Goal: Task Accomplishment & Management: Use online tool/utility

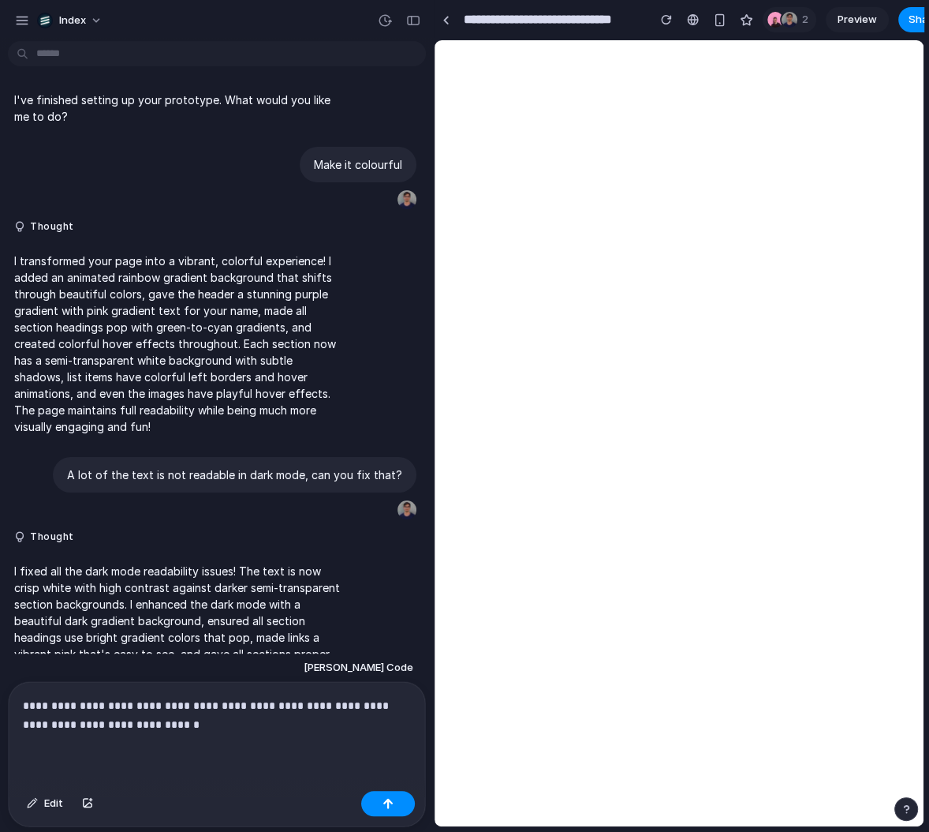
click at [444, 13] on link at bounding box center [446, 20] width 24 height 24
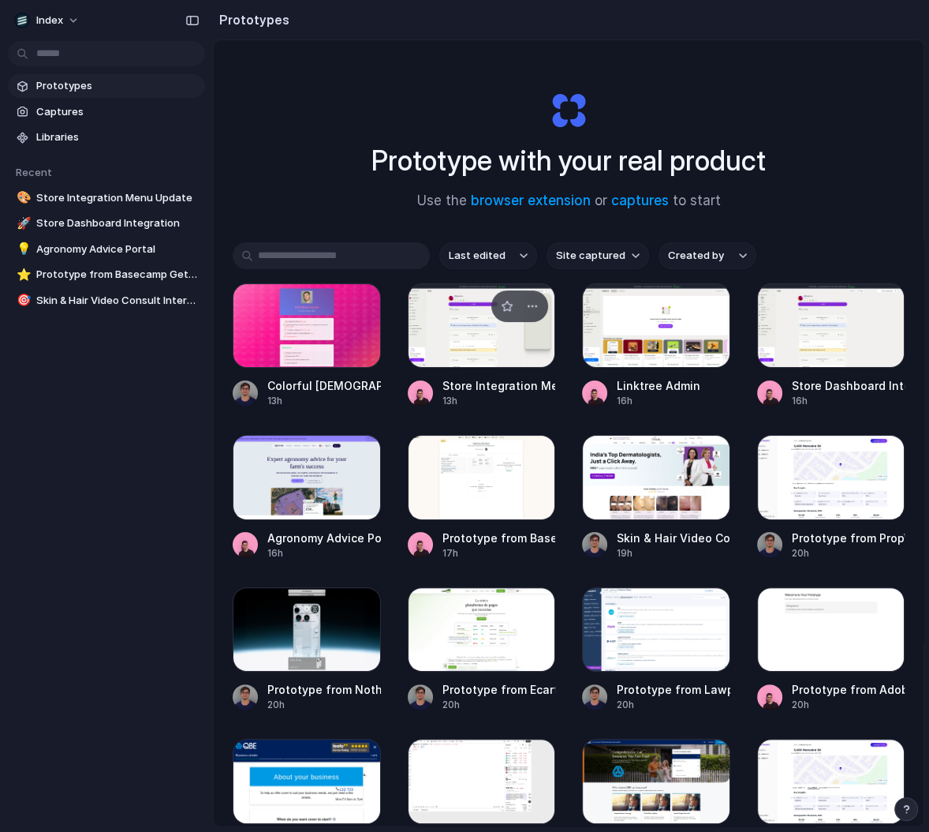
click at [443, 334] on div at bounding box center [482, 325] width 148 height 84
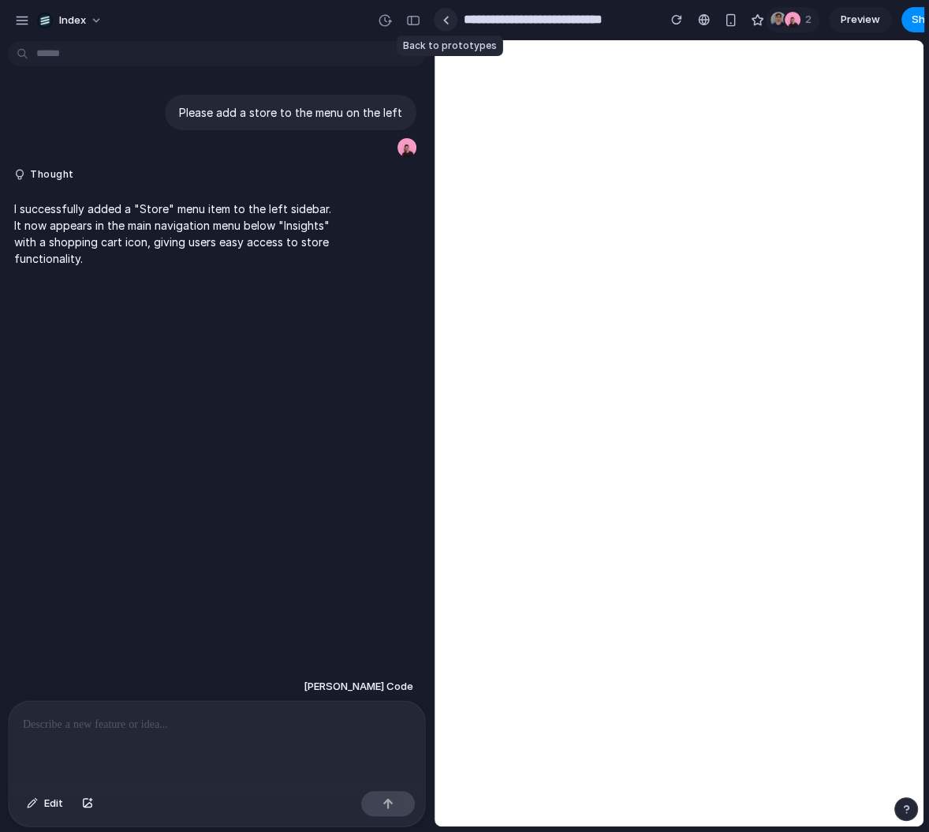
click at [445, 17] on div at bounding box center [446, 20] width 7 height 9
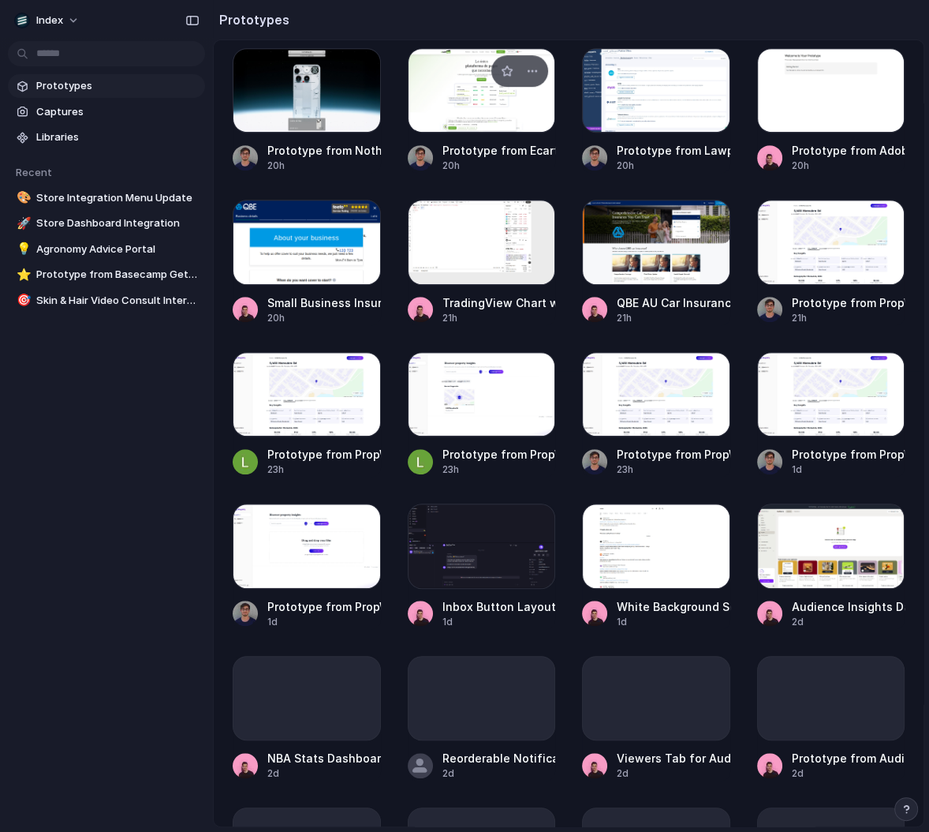
scroll to position [540, 0]
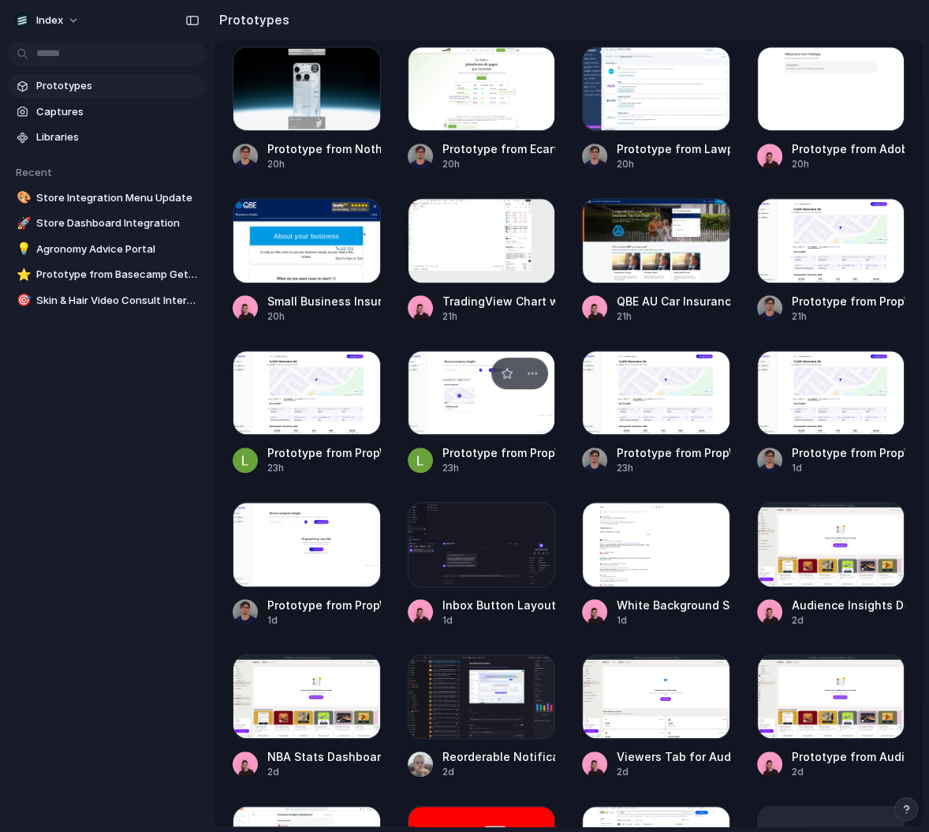
click at [451, 405] on div at bounding box center [482, 392] width 148 height 84
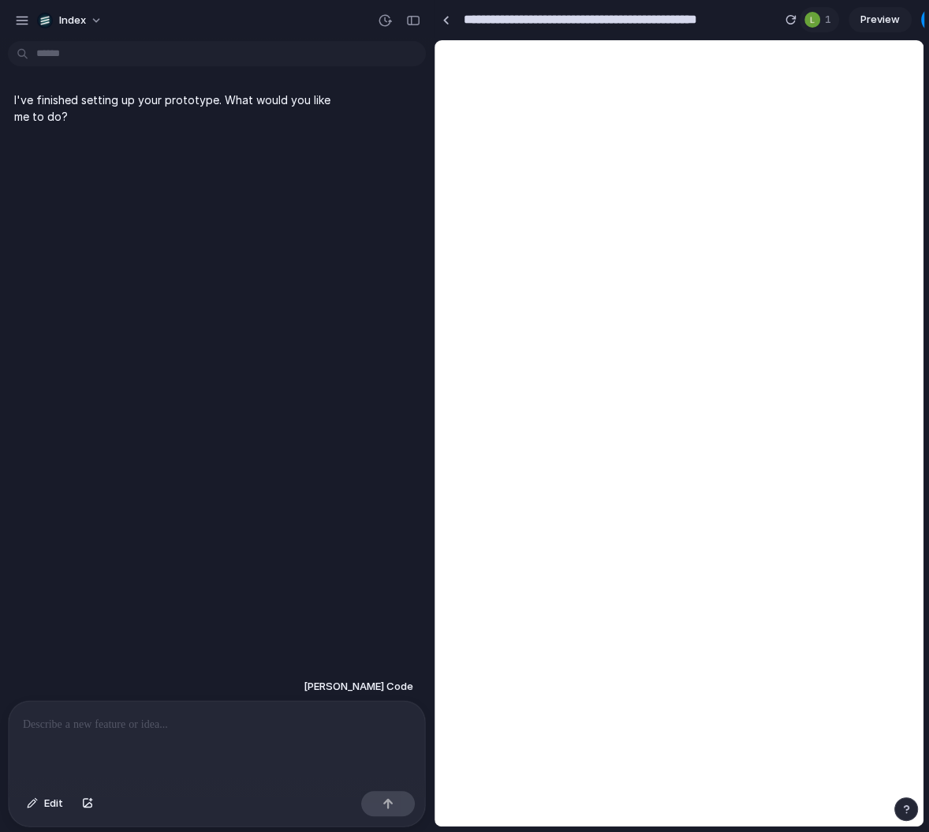
drag, startPoint x: 433, startPoint y: 92, endPoint x: 267, endPoint y: 92, distance: 165.7
click at [267, 92] on div "**********" at bounding box center [464, 416] width 929 height 832
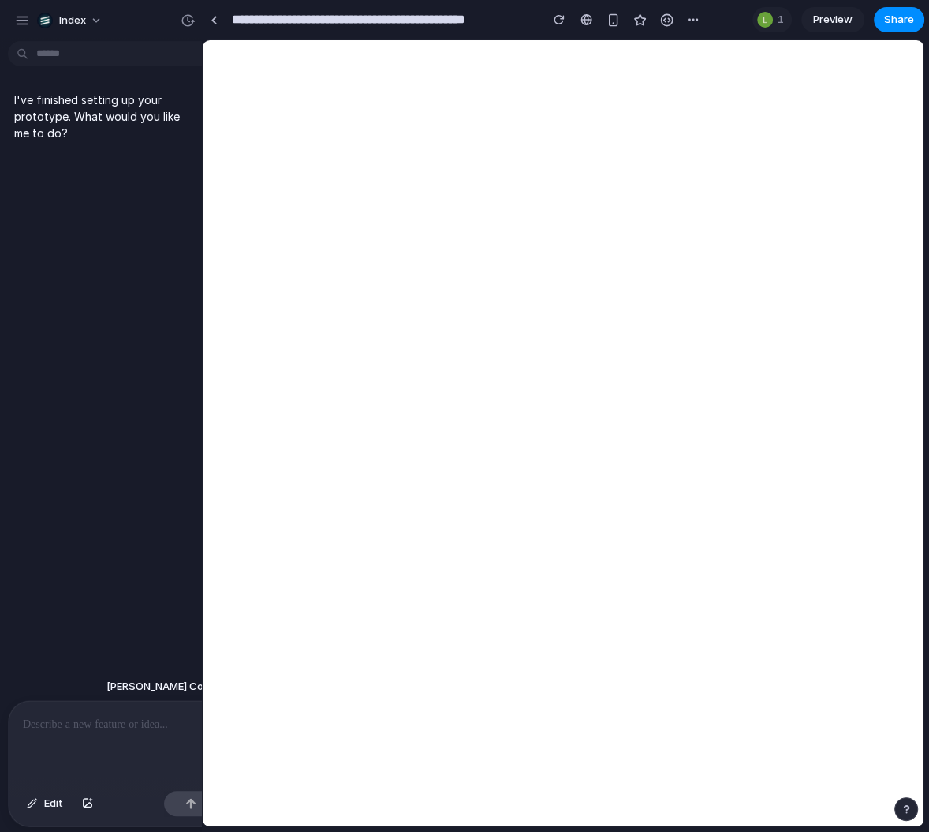
drag, startPoint x: 430, startPoint y: 102, endPoint x: 202, endPoint y: 101, distance: 228.0
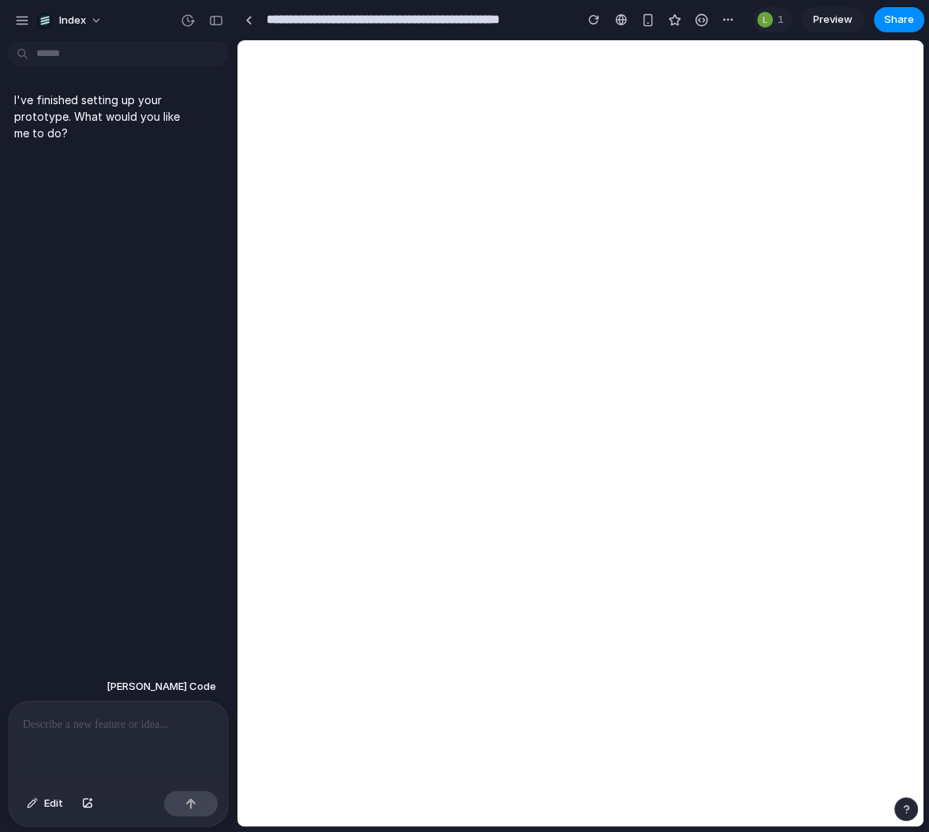
click at [110, 713] on div at bounding box center [118, 743] width 219 height 84
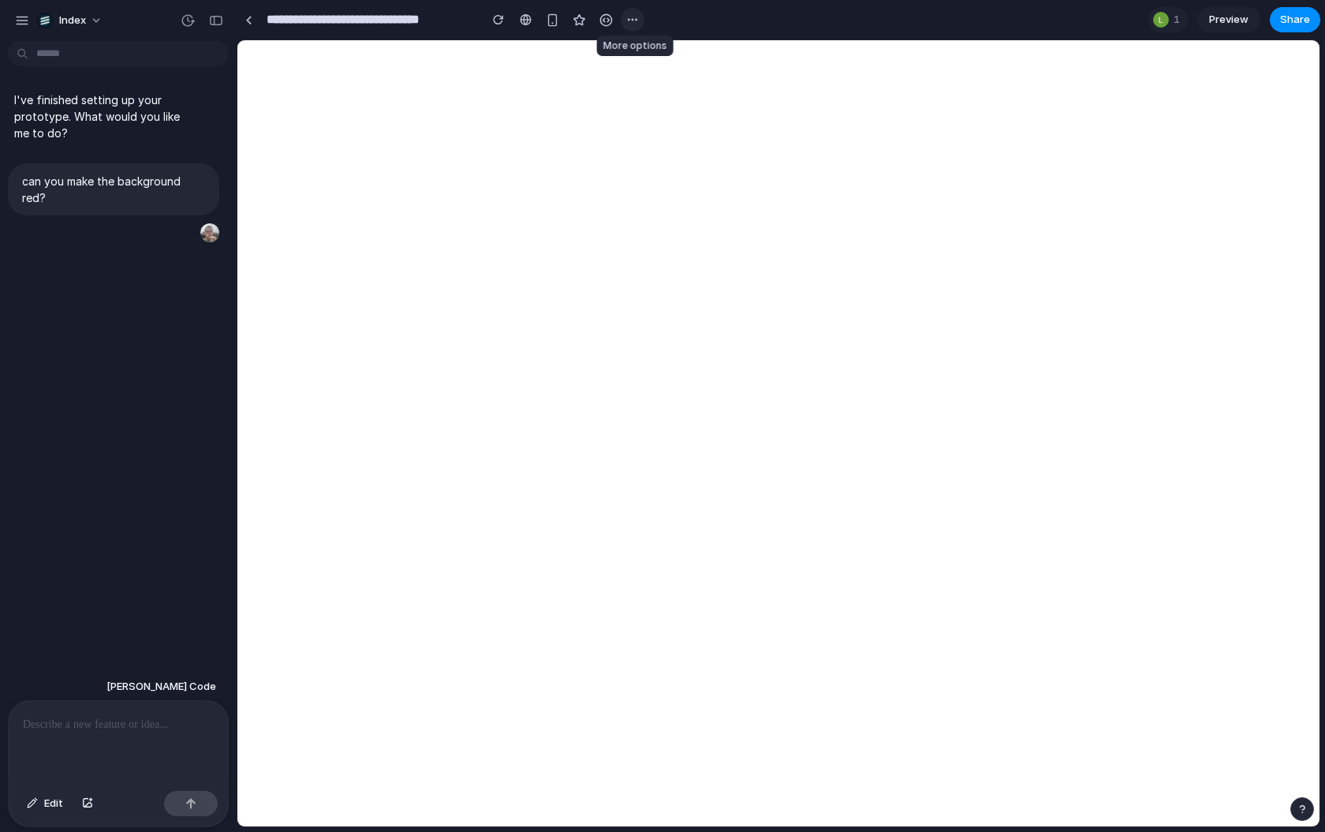
click at [634, 15] on div "button" at bounding box center [632, 19] width 13 height 13
click at [634, 15] on div "Duplicate Delete" at bounding box center [662, 416] width 1325 height 832
click at [249, 26] on link at bounding box center [249, 20] width 24 height 24
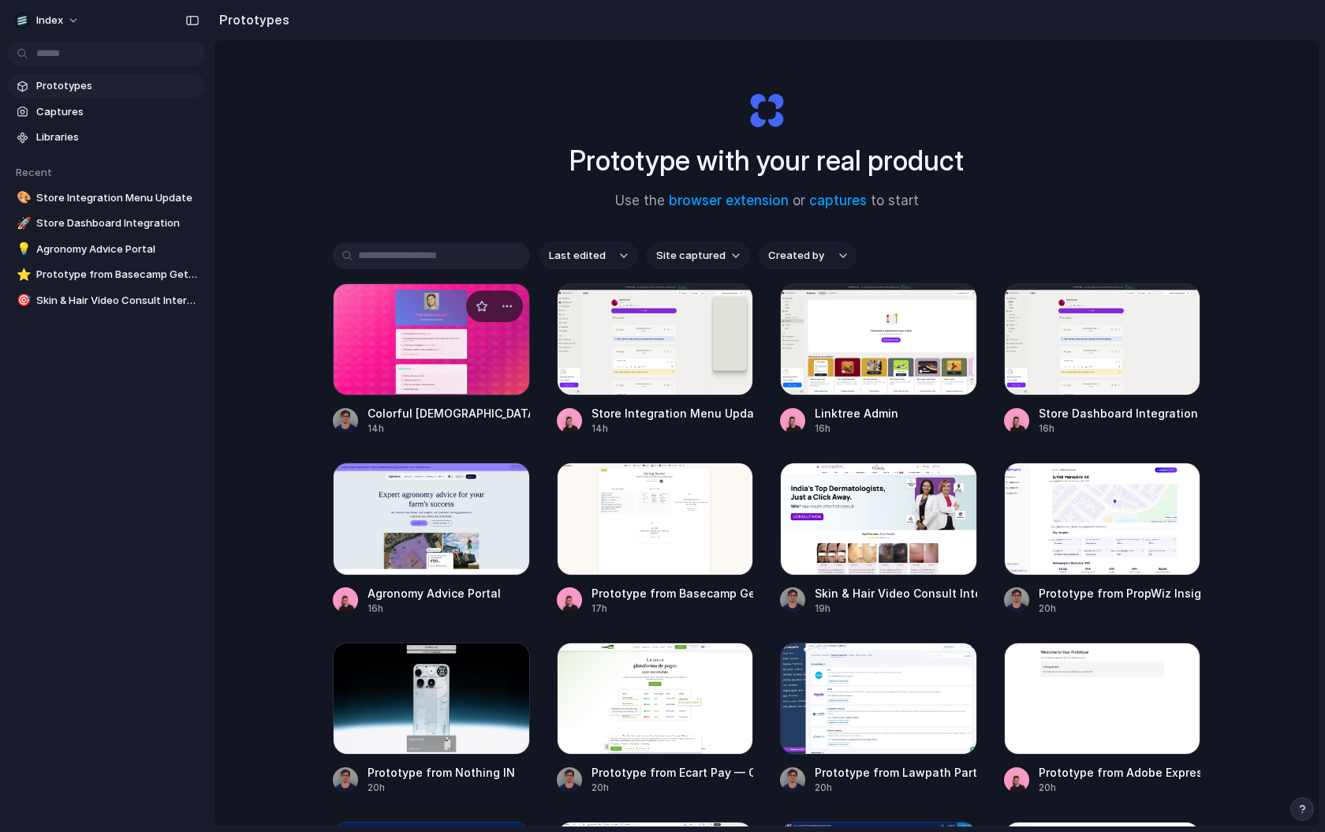
click at [447, 375] on div at bounding box center [431, 339] width 197 height 112
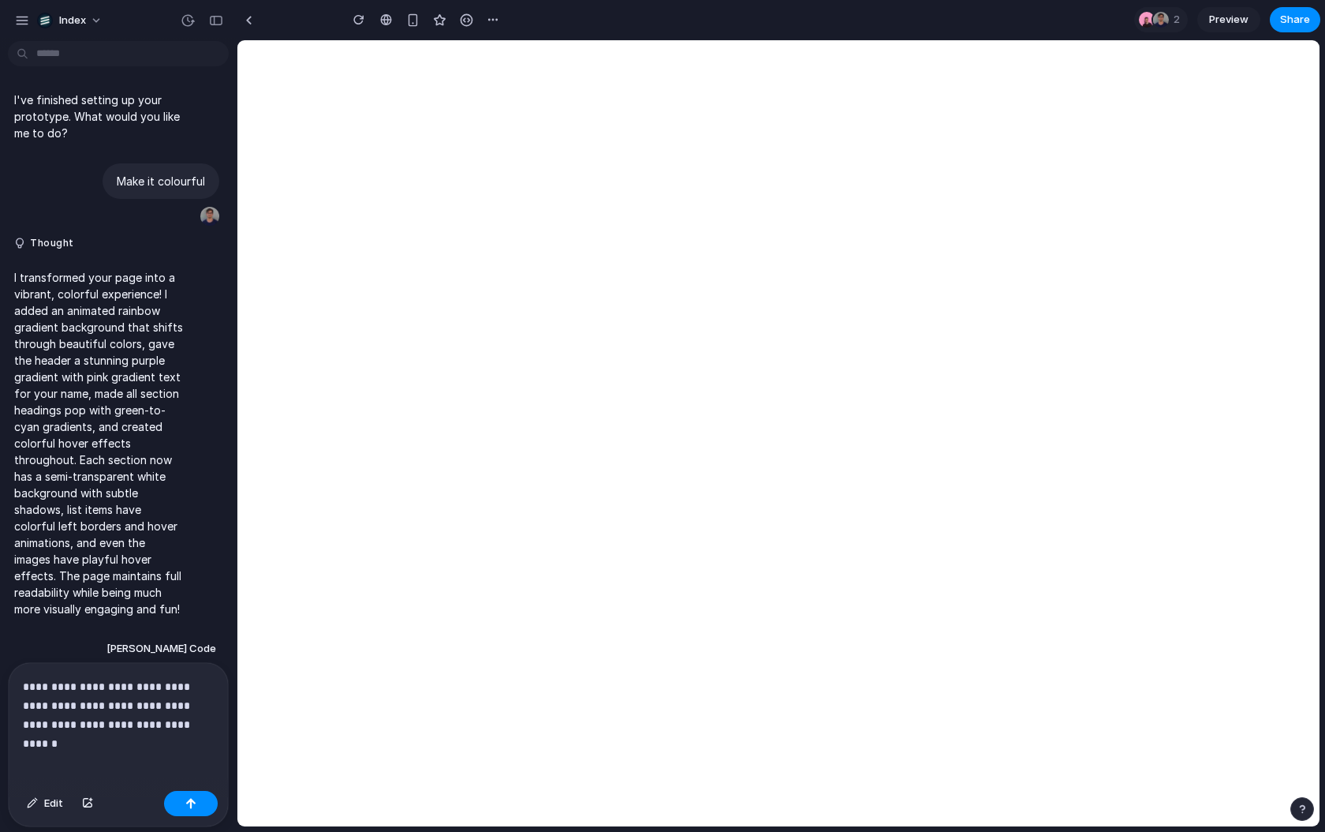
scroll to position [2154, 0]
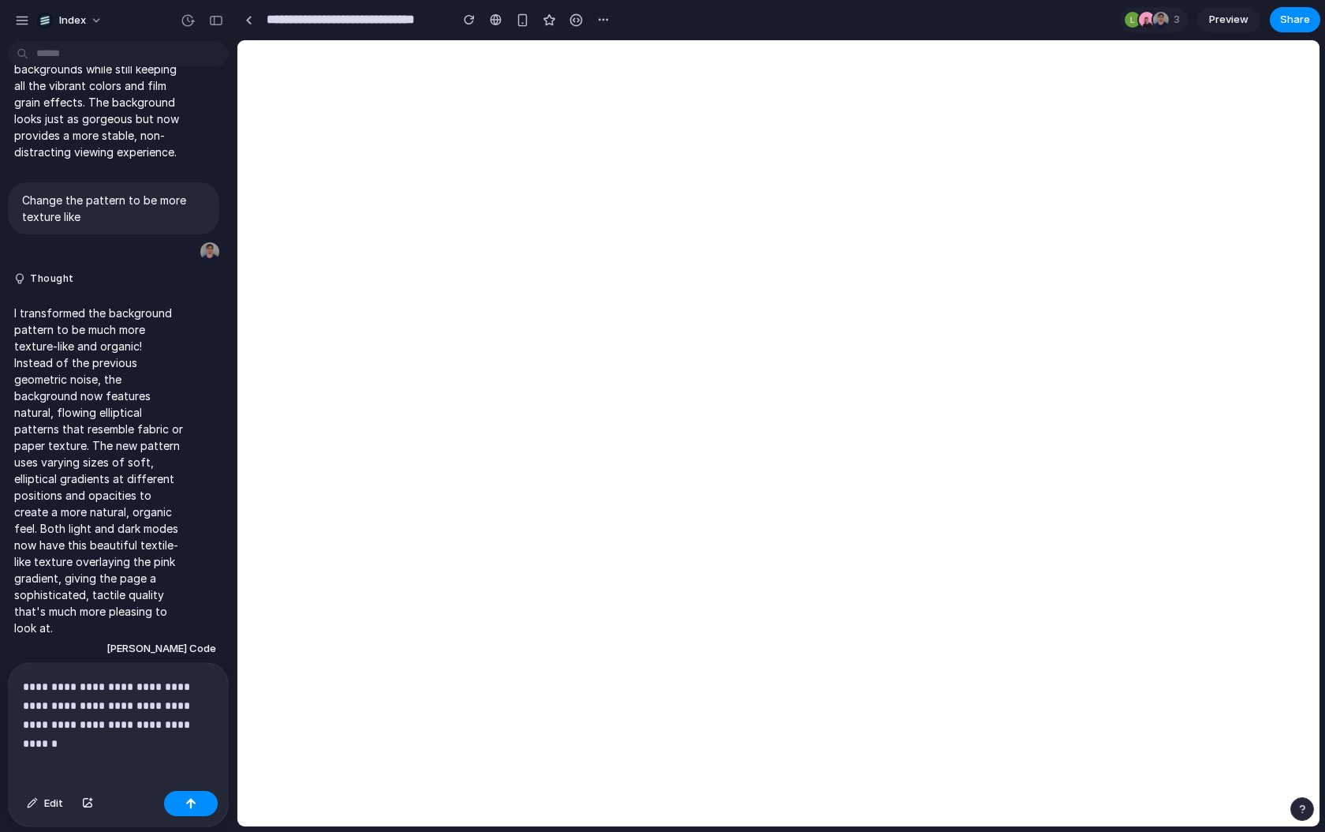
click at [199, 725] on p "**********" at bounding box center [118, 705] width 191 height 57
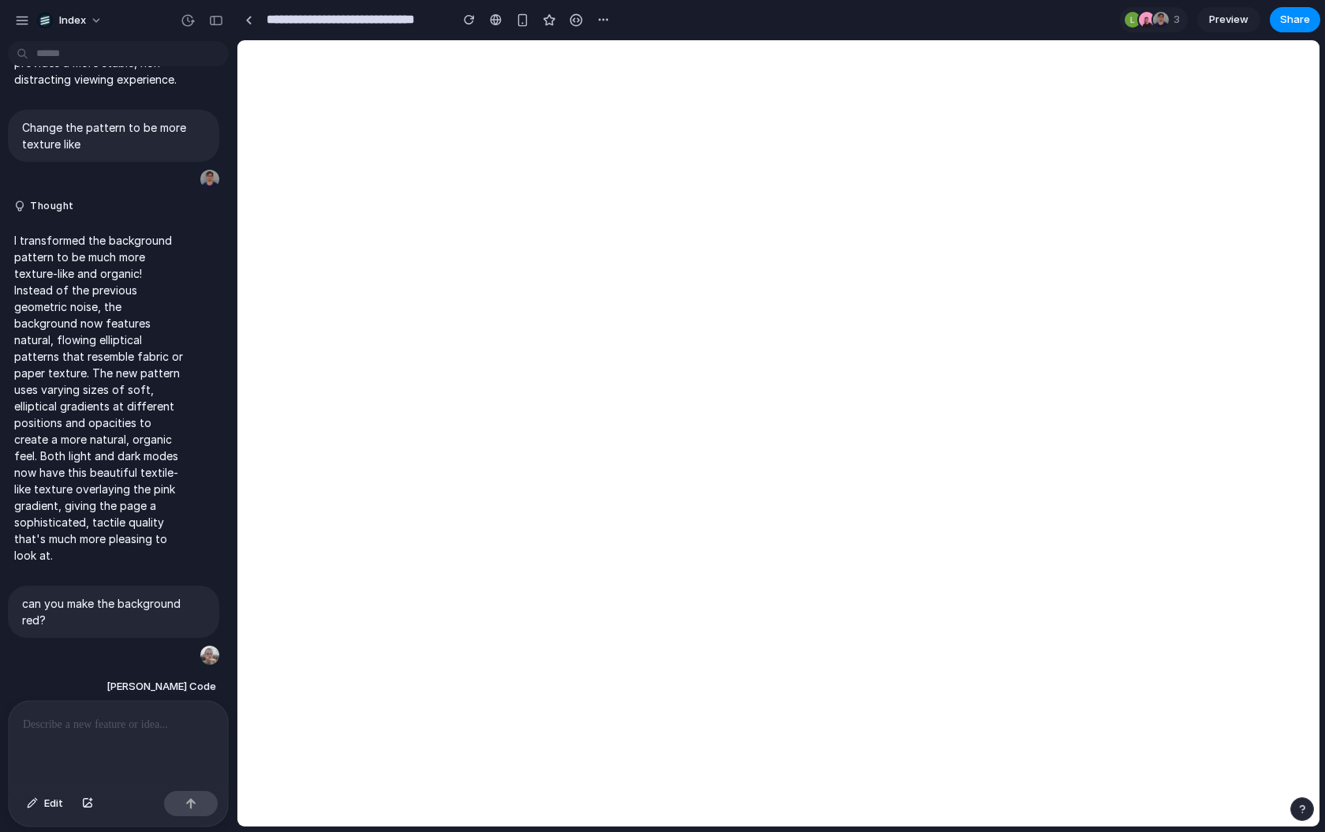
scroll to position [2209, 0]
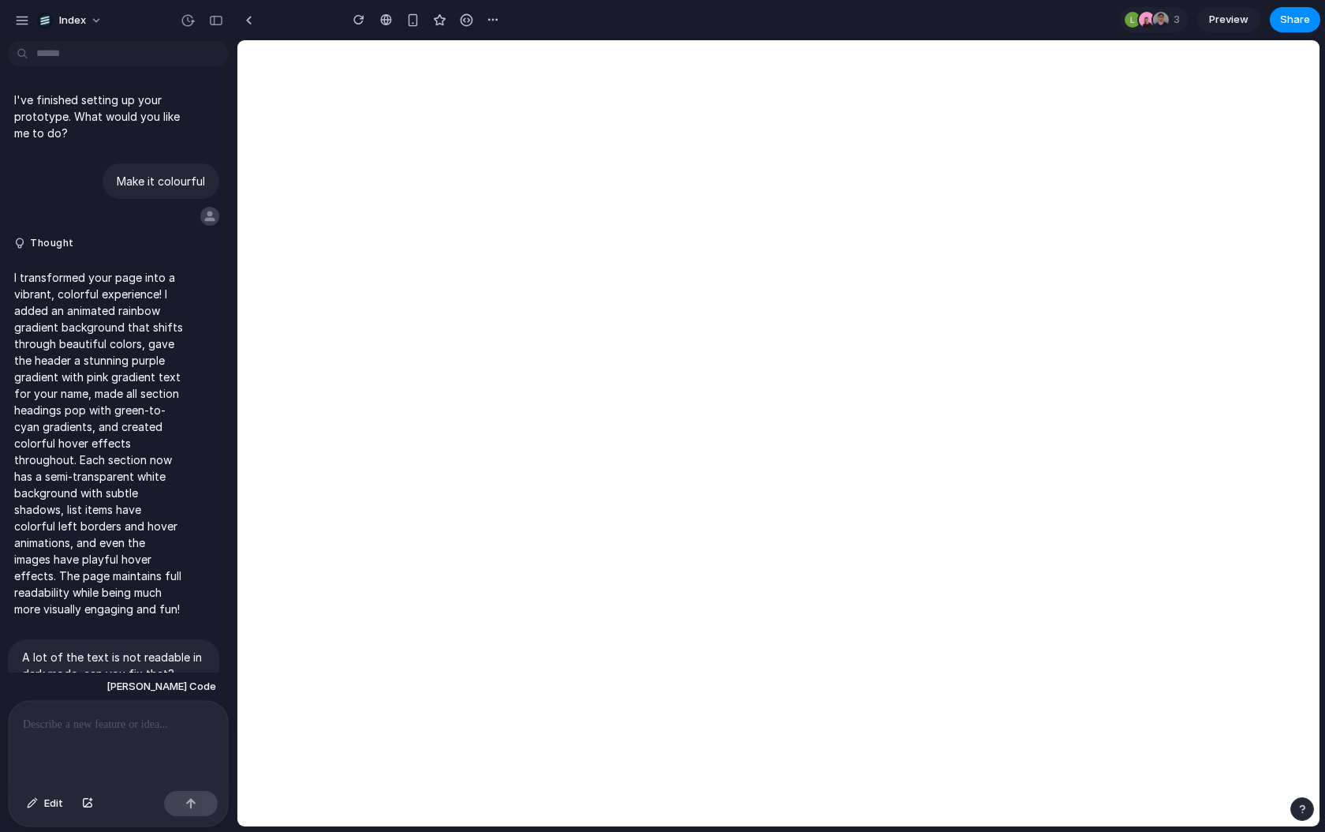
scroll to position [2209, 0]
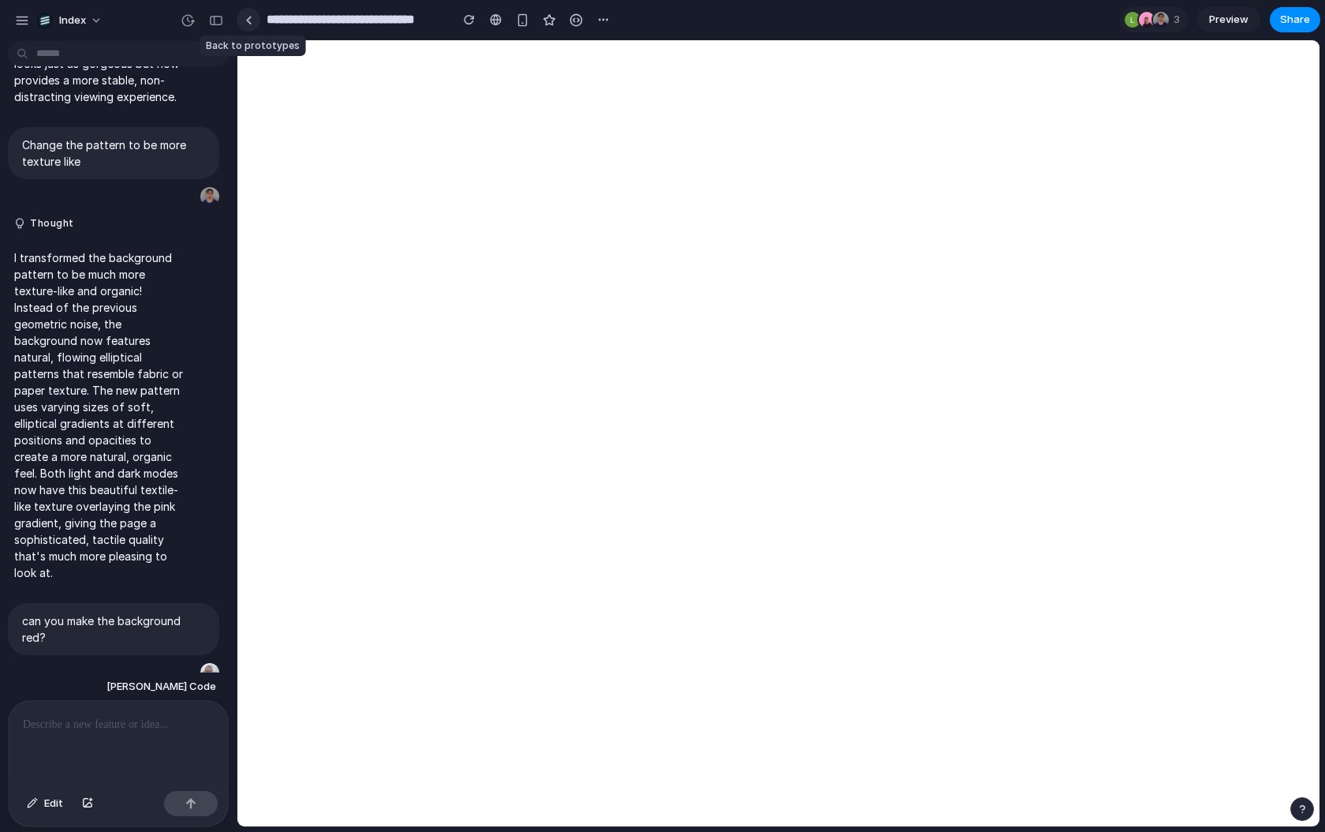
click at [255, 24] on link at bounding box center [249, 20] width 24 height 24
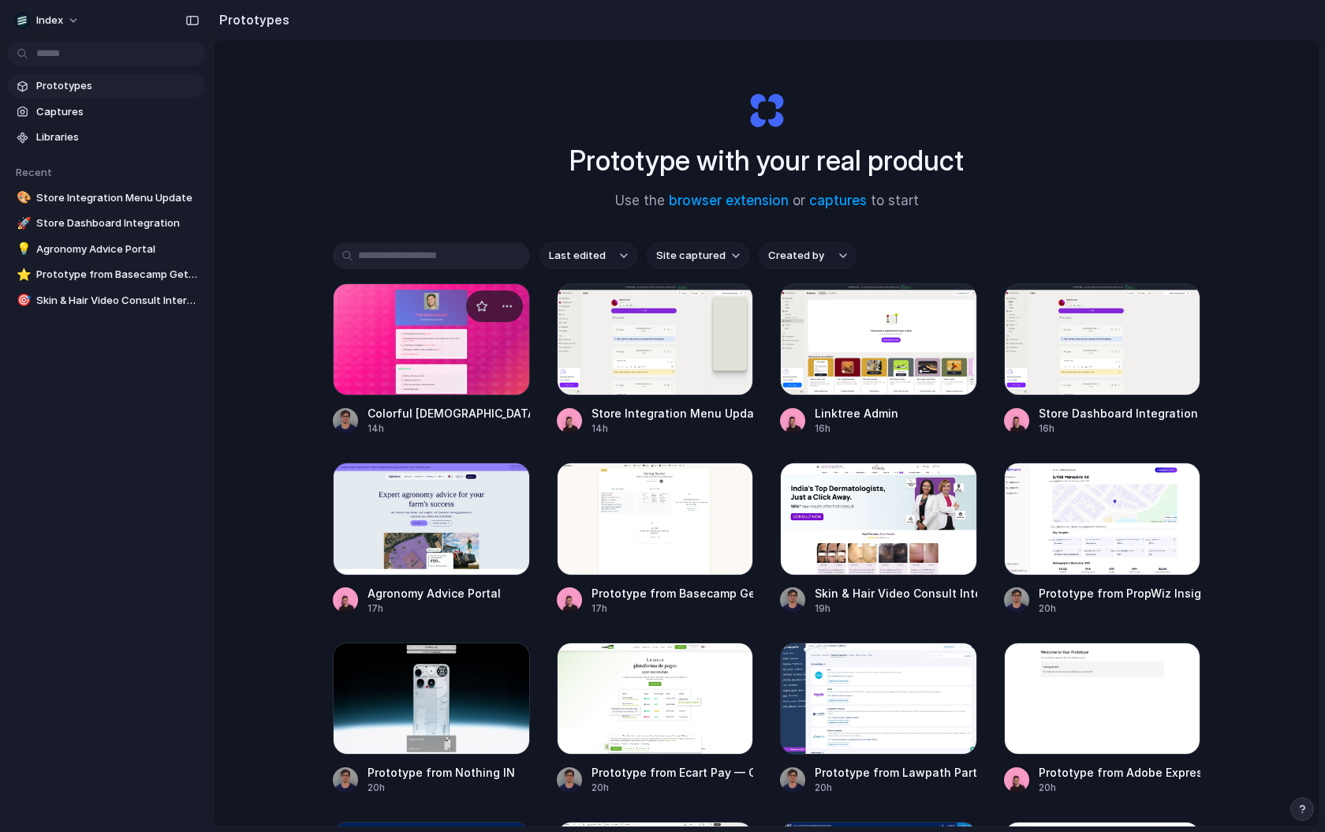
click at [451, 333] on div at bounding box center [431, 339] width 197 height 112
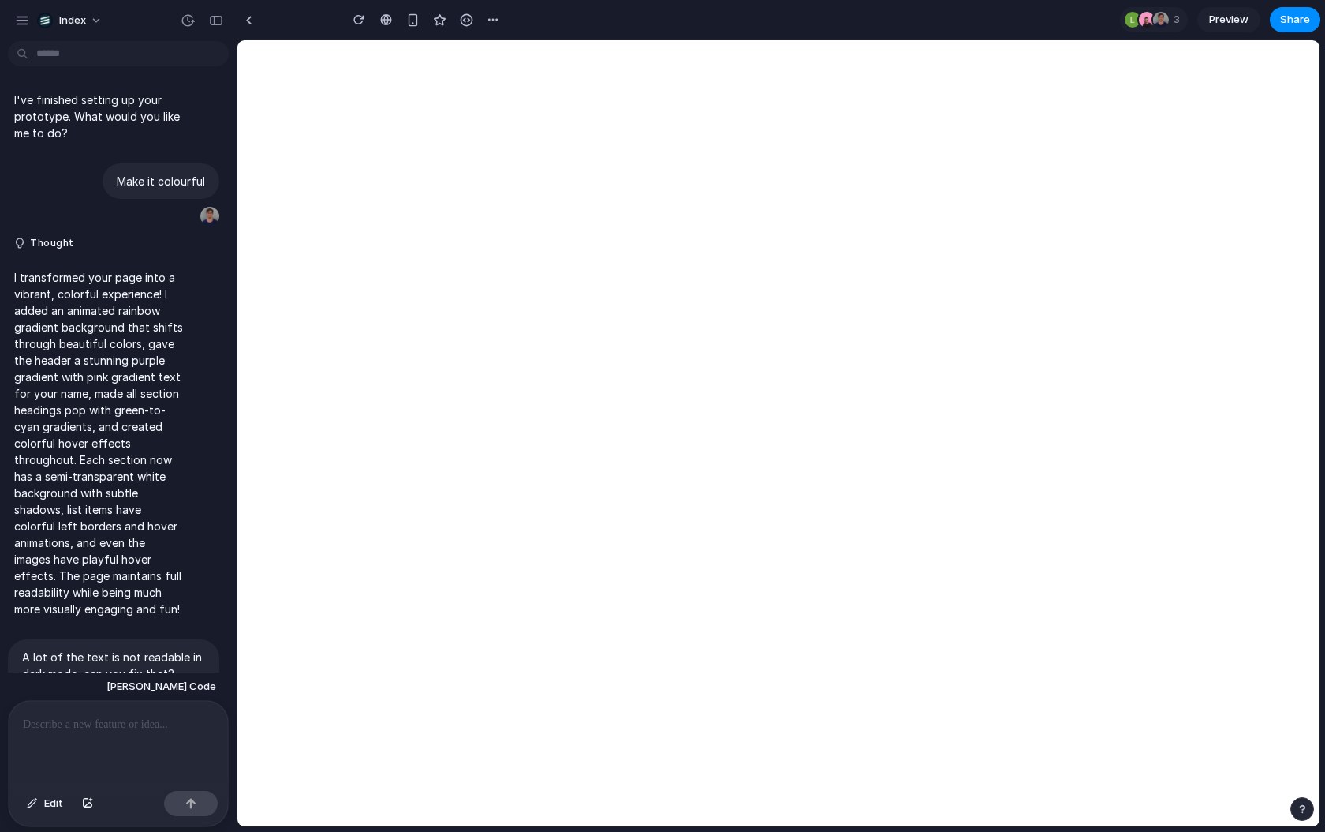
scroll to position [2209, 0]
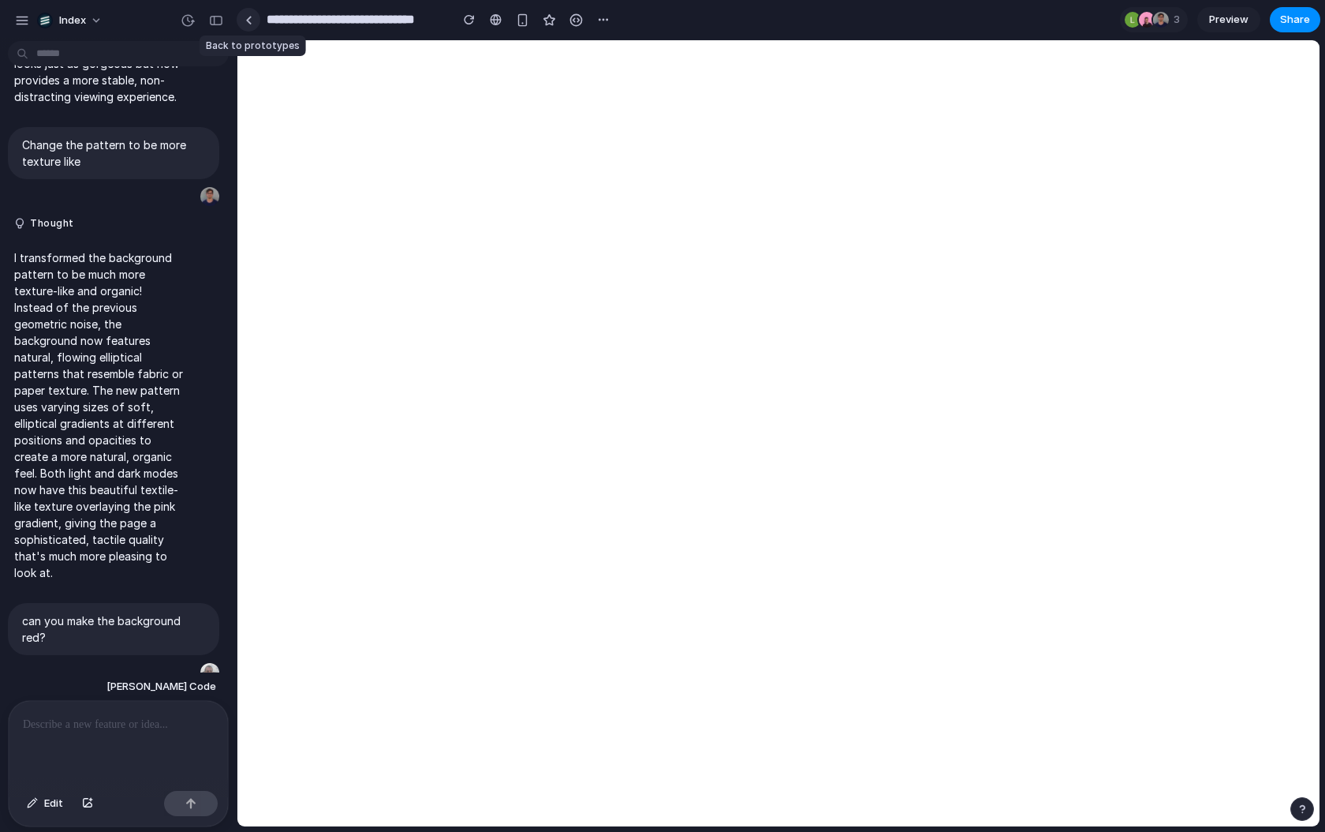
click at [249, 23] on div at bounding box center [248, 20] width 7 height 9
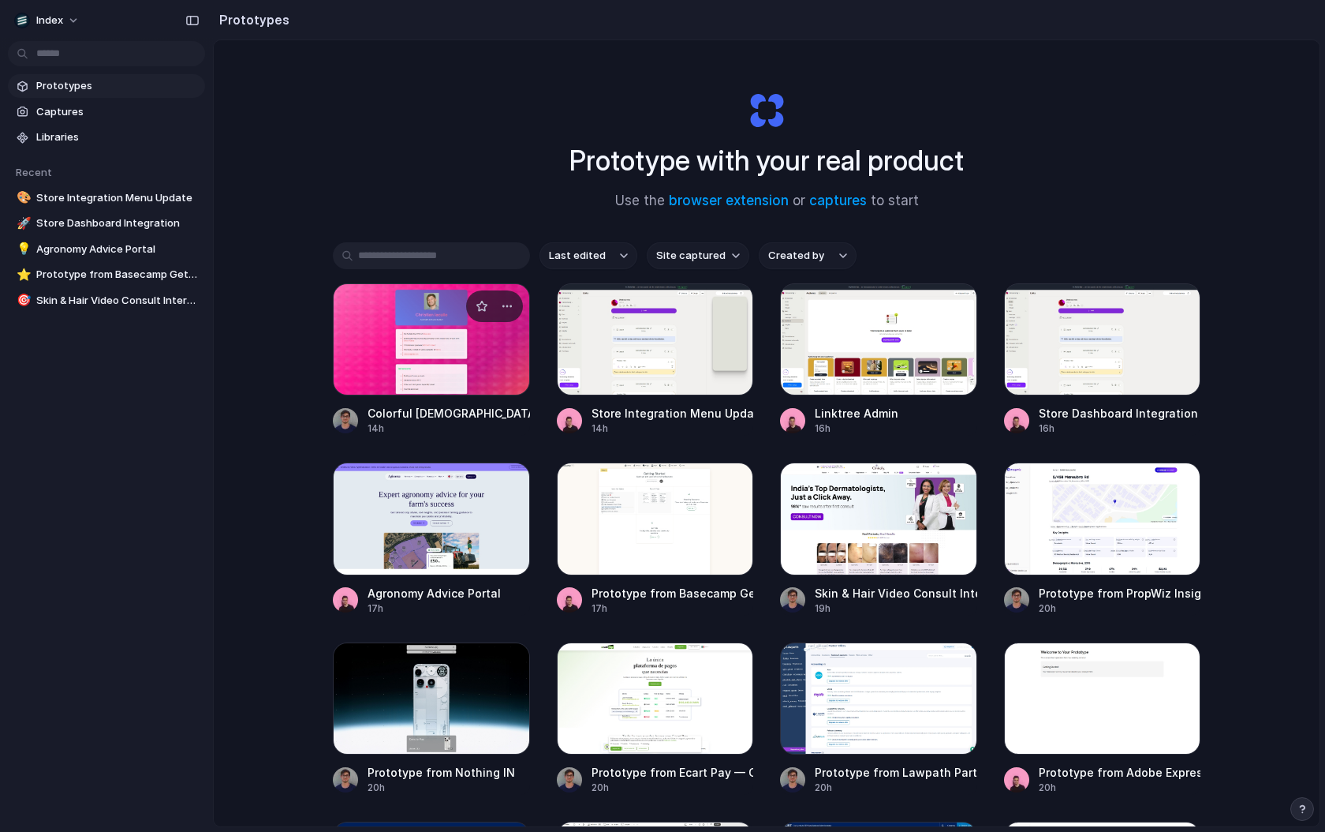
click at [384, 335] on div at bounding box center [431, 339] width 197 height 112
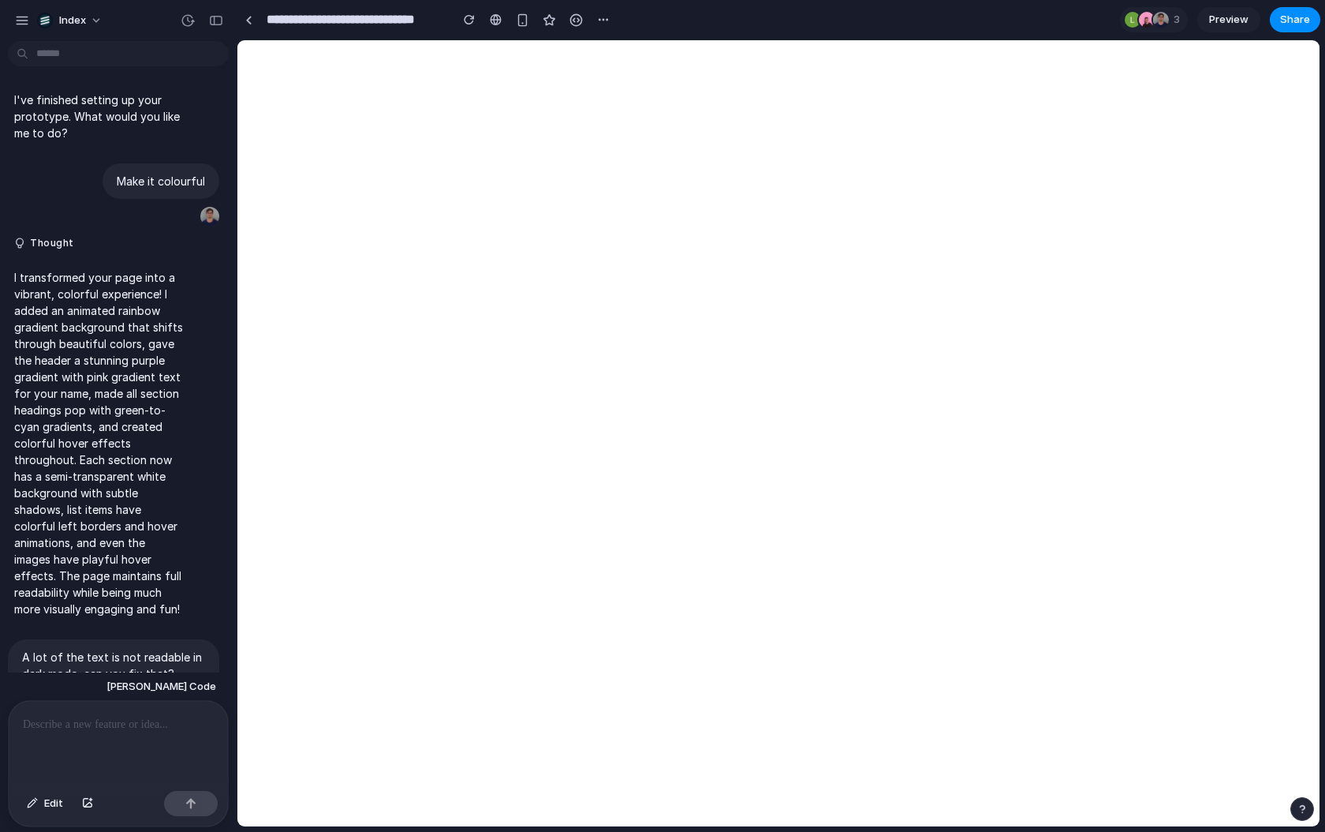
scroll to position [2209, 0]
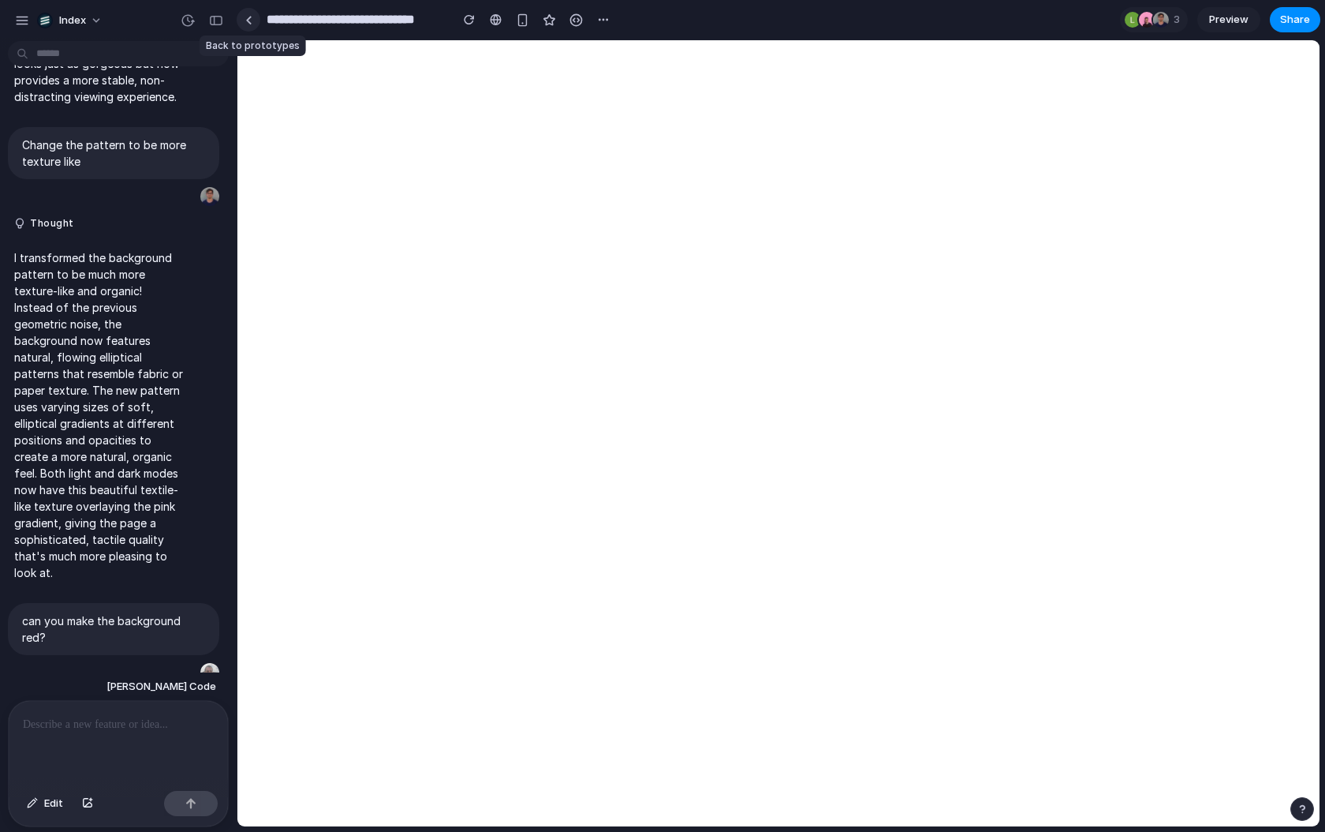
click at [244, 21] on link at bounding box center [249, 20] width 24 height 24
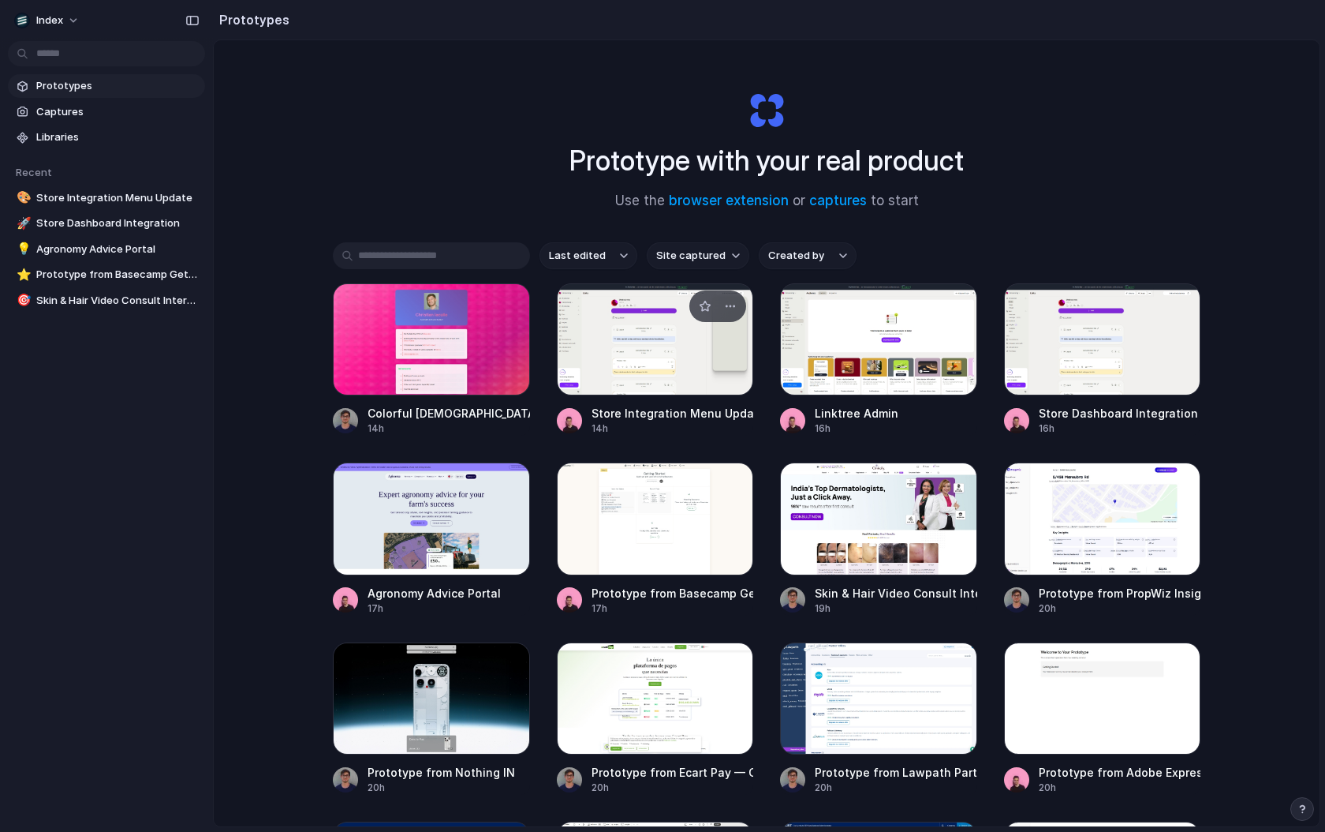
click at [645, 369] on div at bounding box center [655, 339] width 197 height 112
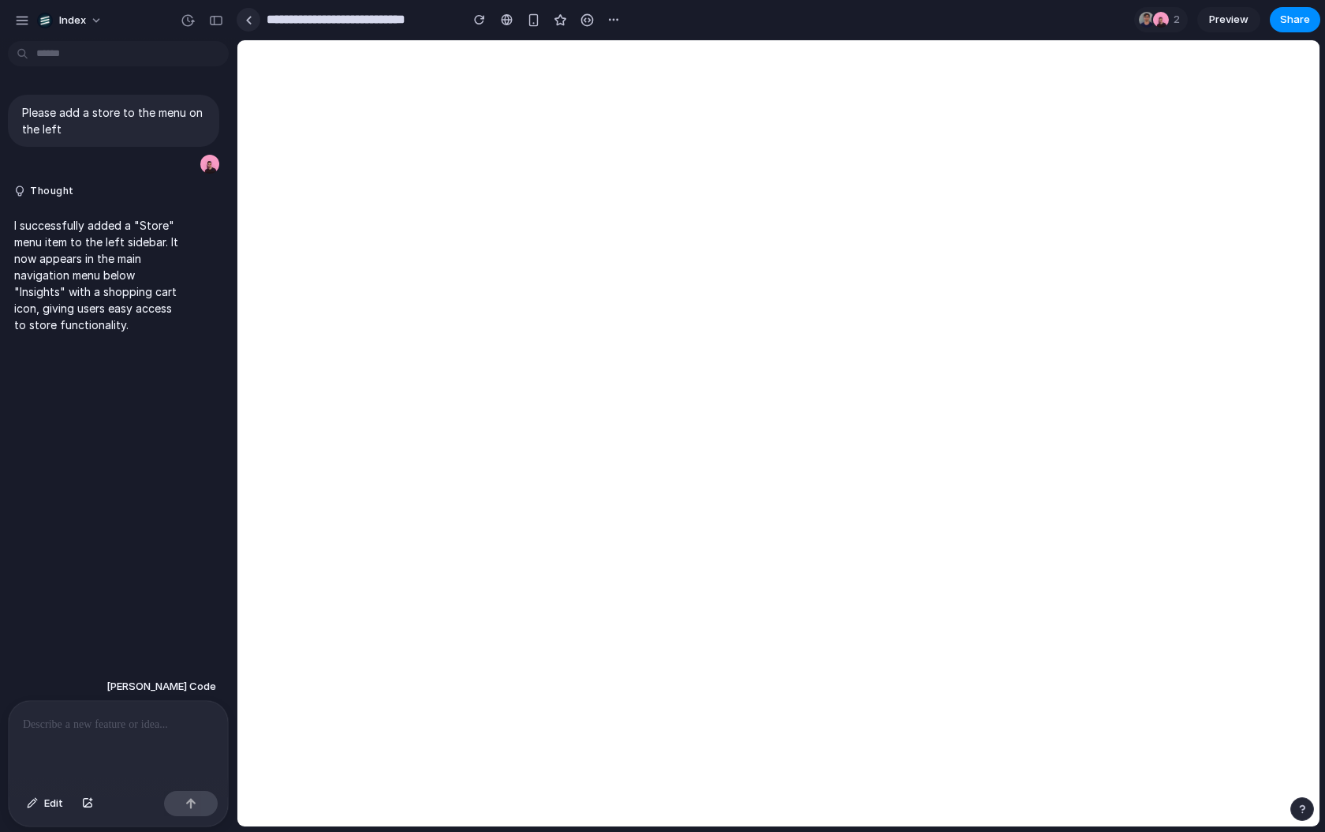
click at [246, 12] on link at bounding box center [249, 20] width 24 height 24
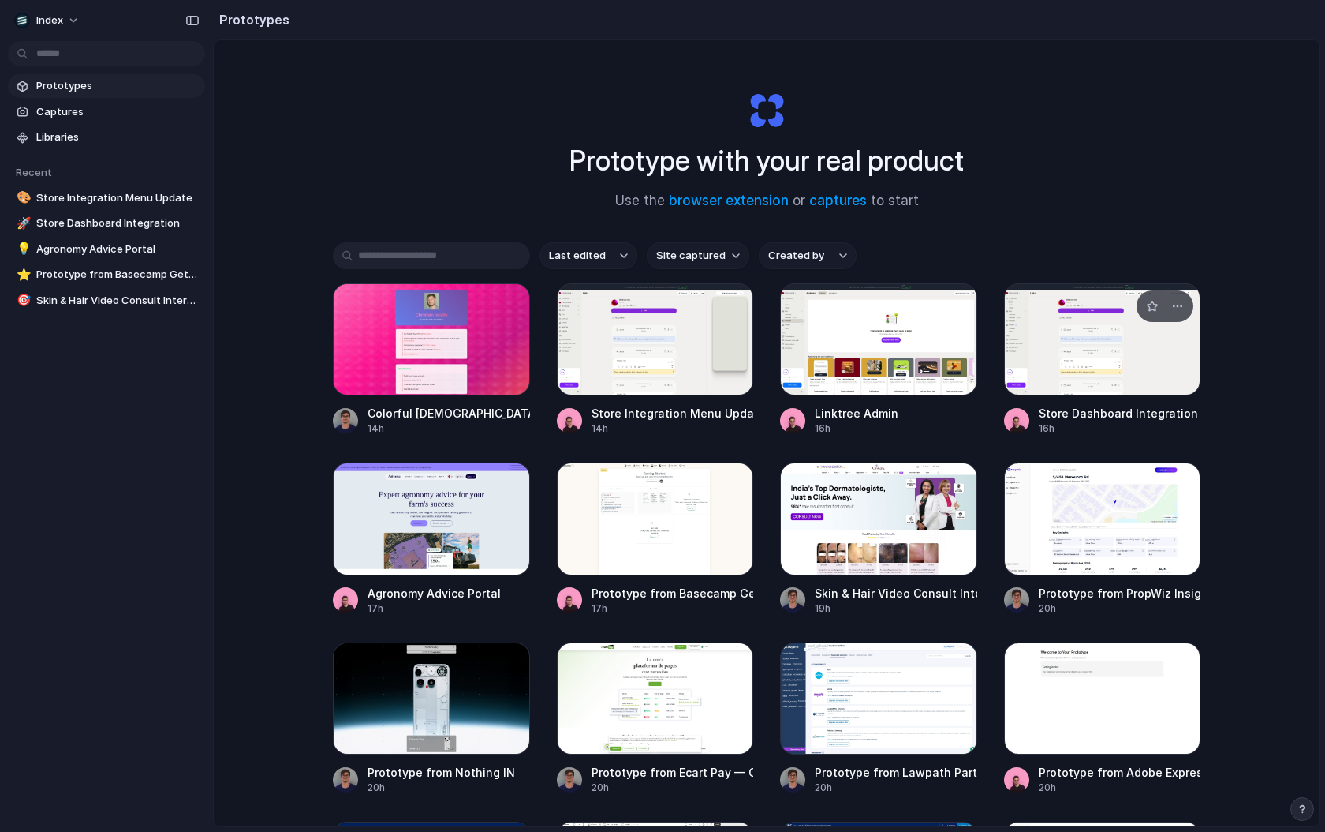
click at [1085, 358] on div at bounding box center [1102, 339] width 197 height 112
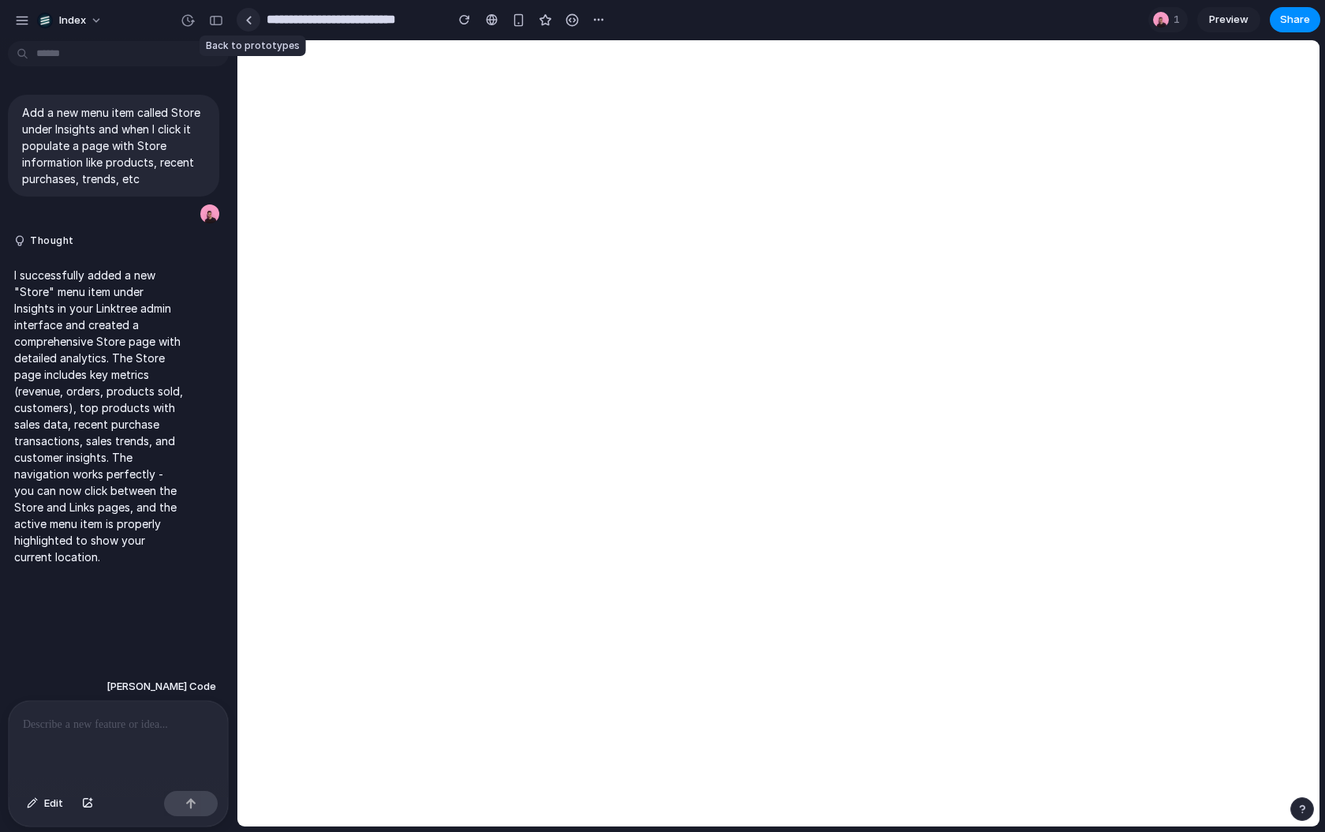
click at [248, 19] on div at bounding box center [248, 20] width 7 height 9
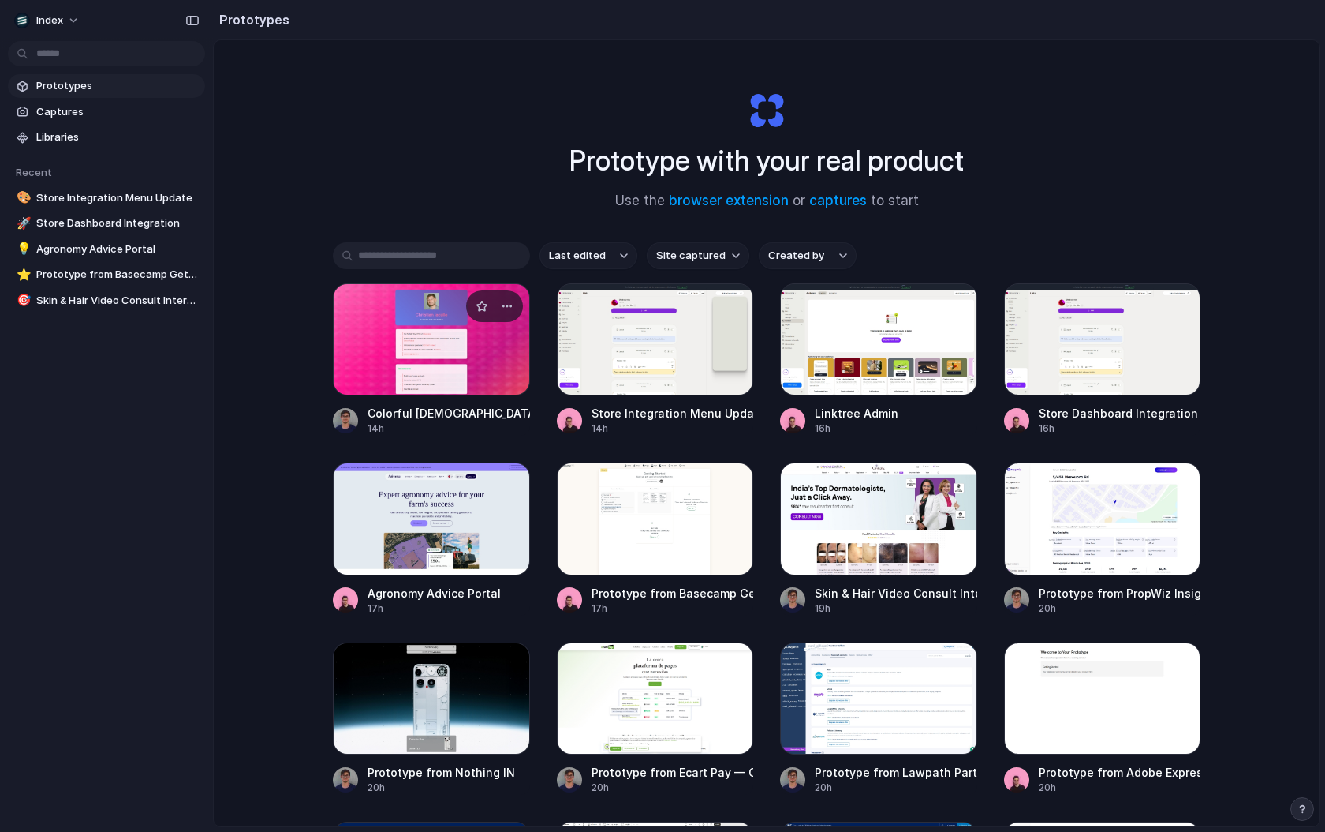
click at [447, 380] on div at bounding box center [431, 339] width 197 height 112
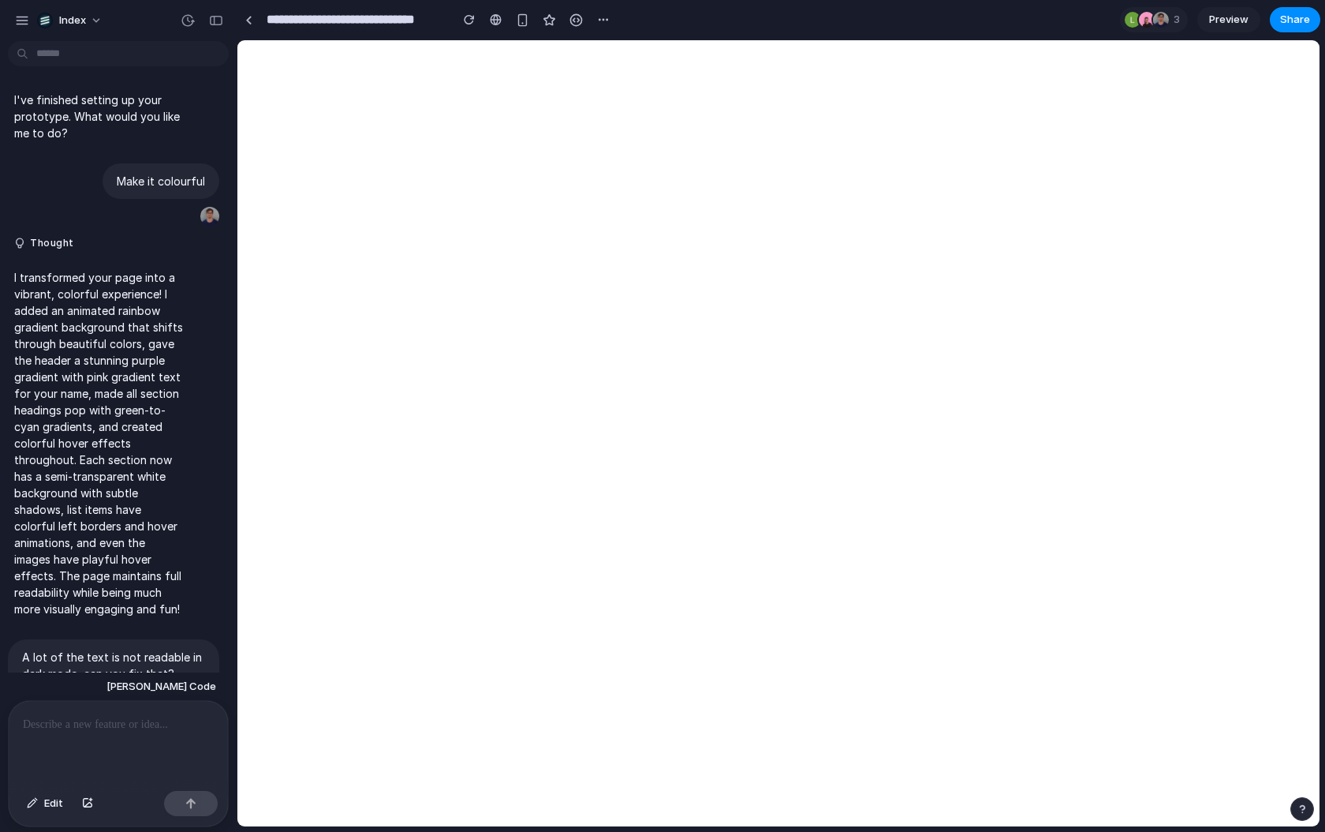
scroll to position [2209, 0]
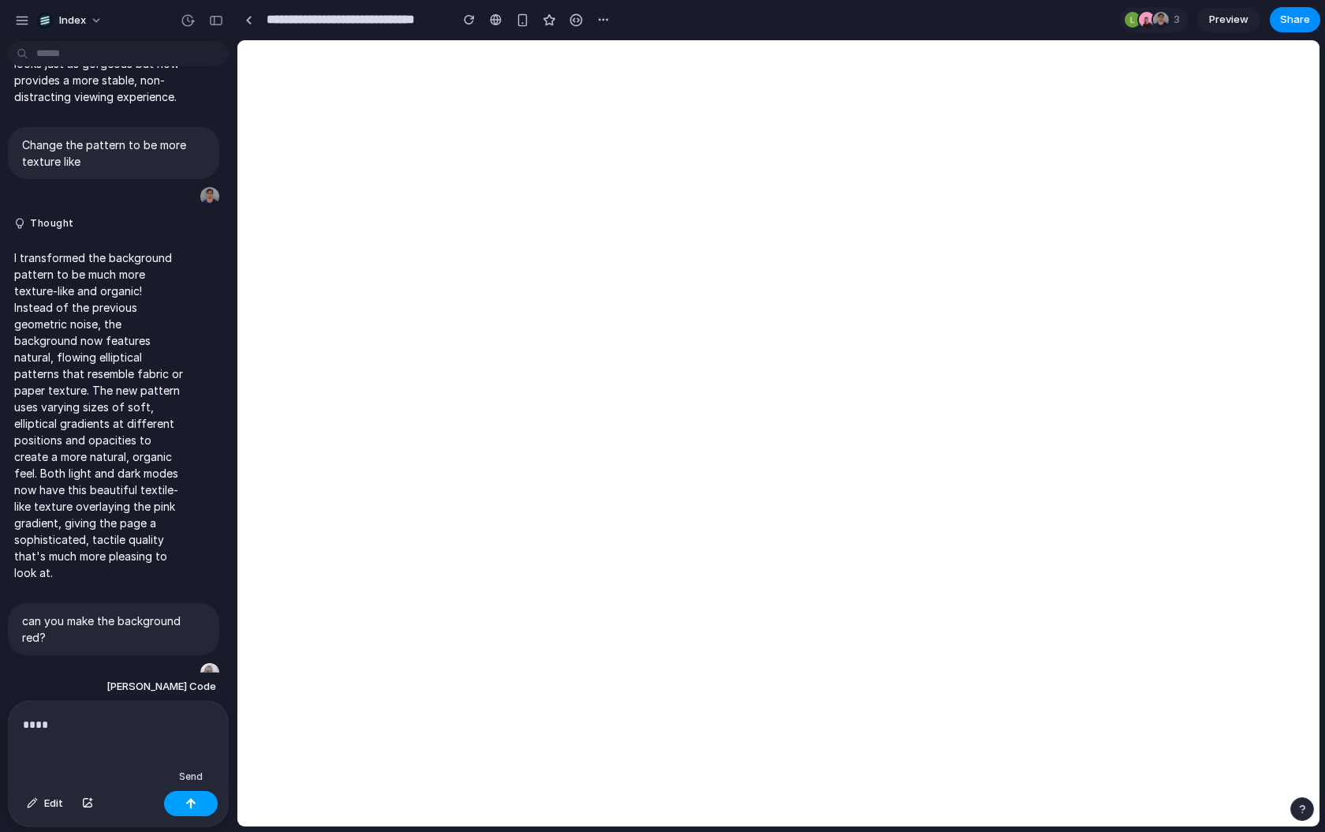
click at [207, 801] on button "button" at bounding box center [191, 803] width 54 height 25
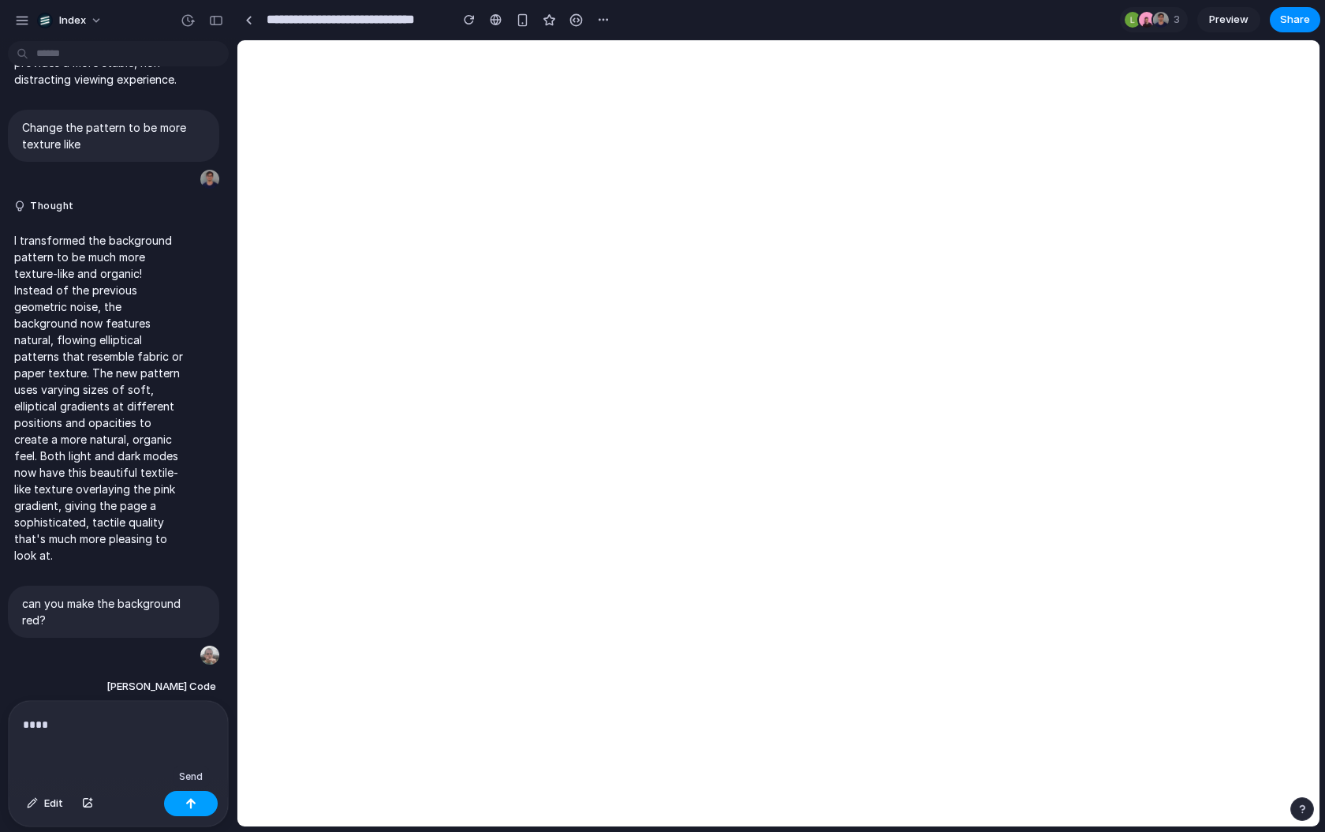
click at [207, 801] on button "button" at bounding box center [191, 803] width 54 height 25
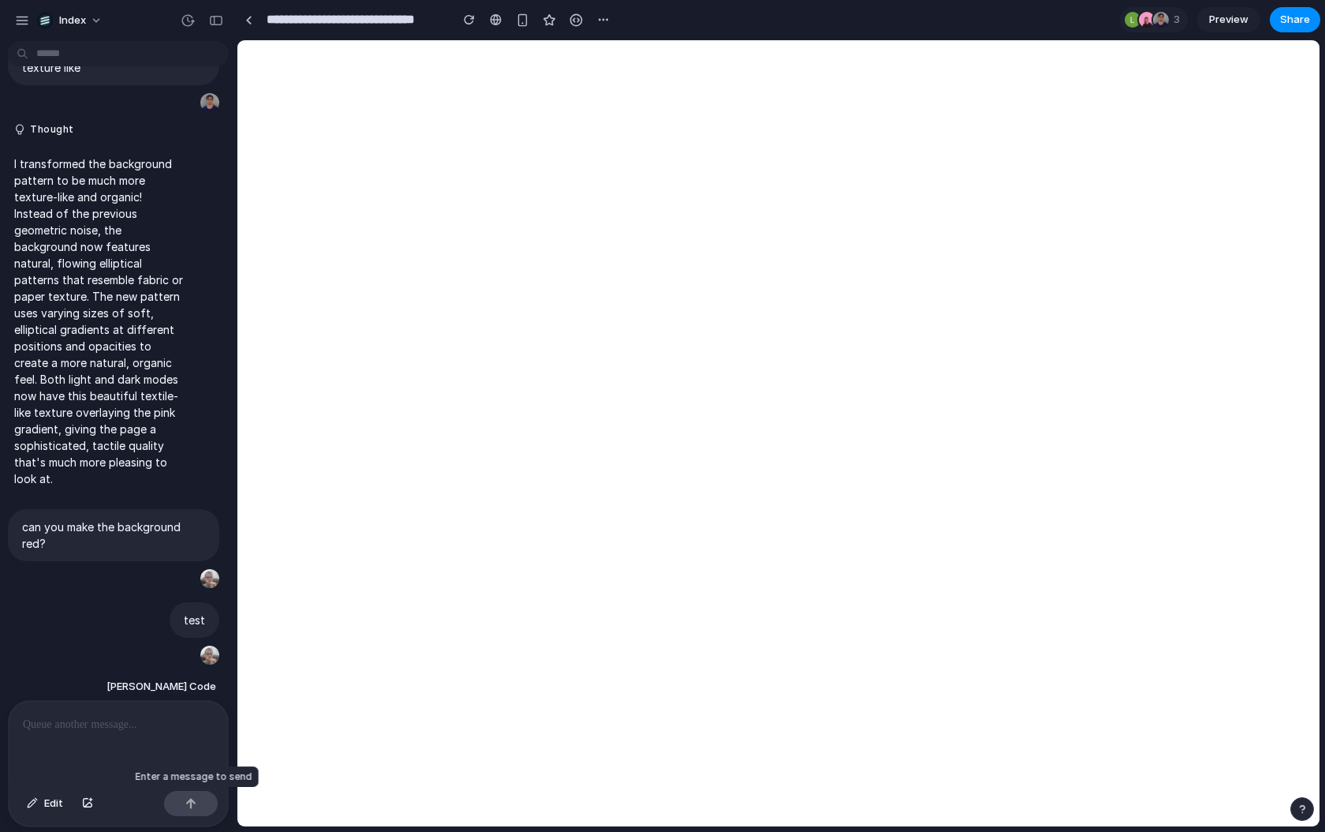
scroll to position [2286, 0]
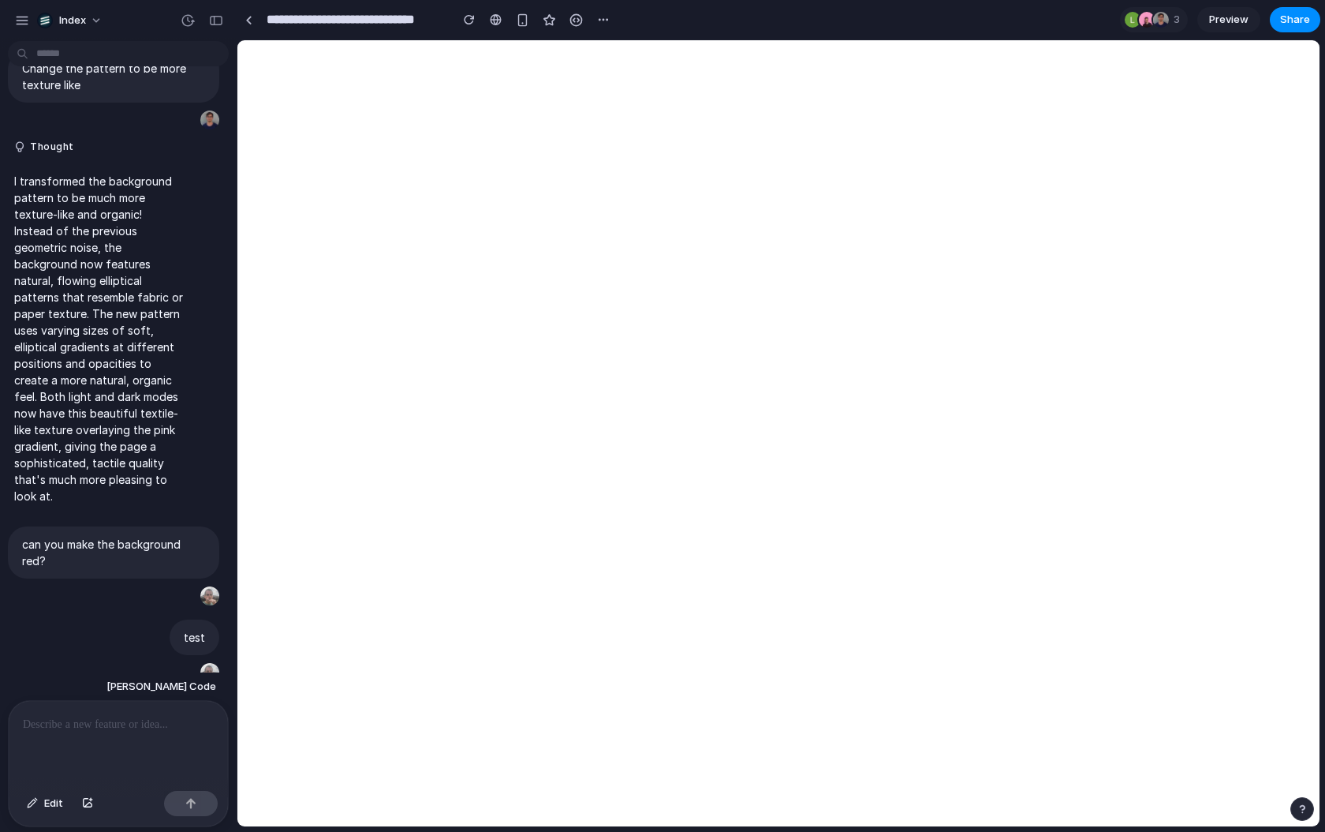
click at [149, 727] on p at bounding box center [118, 724] width 191 height 19
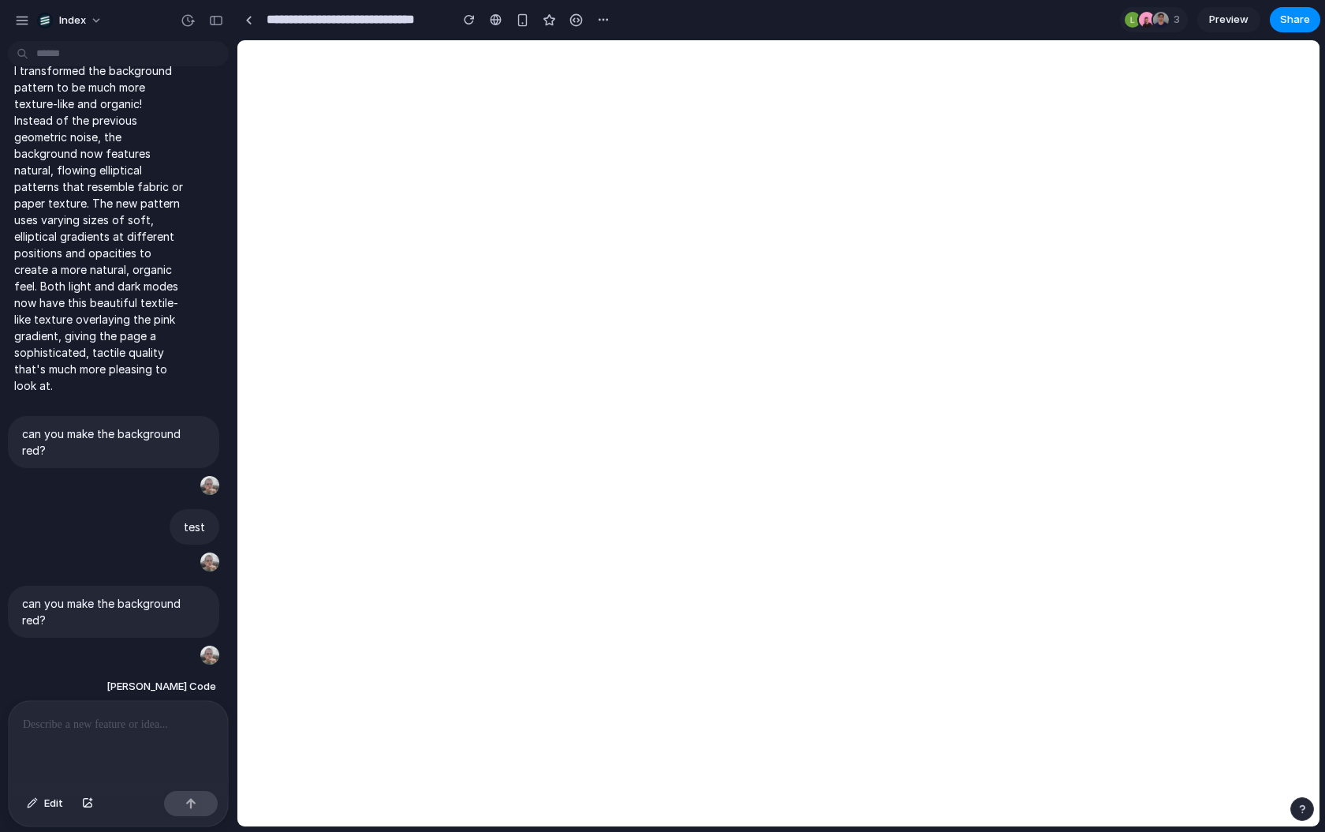
scroll to position [2379, 0]
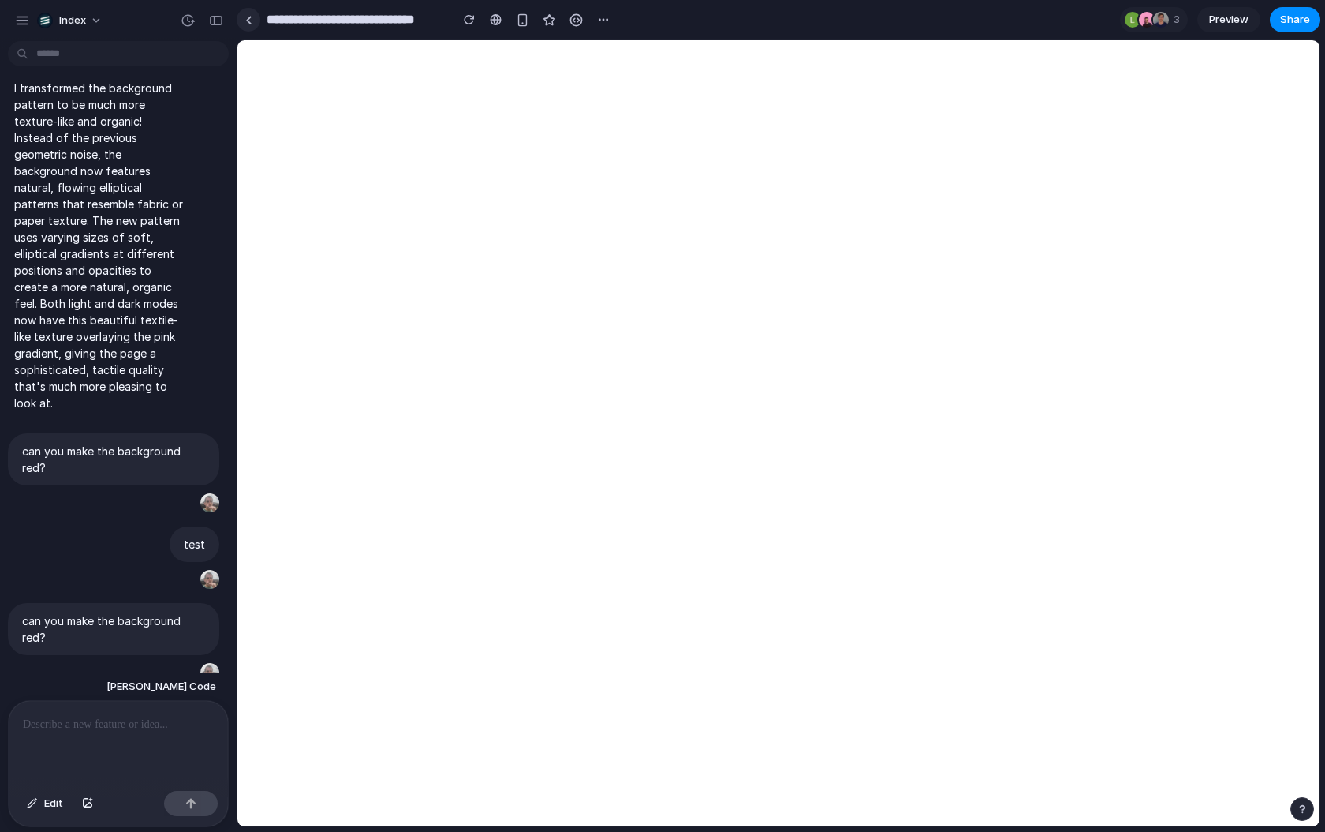
click at [260, 17] on div at bounding box center [249, 20] width 24 height 24
click at [260, 22] on div at bounding box center [249, 20] width 24 height 24
click at [247, 17] on div at bounding box center [248, 20] width 7 height 9
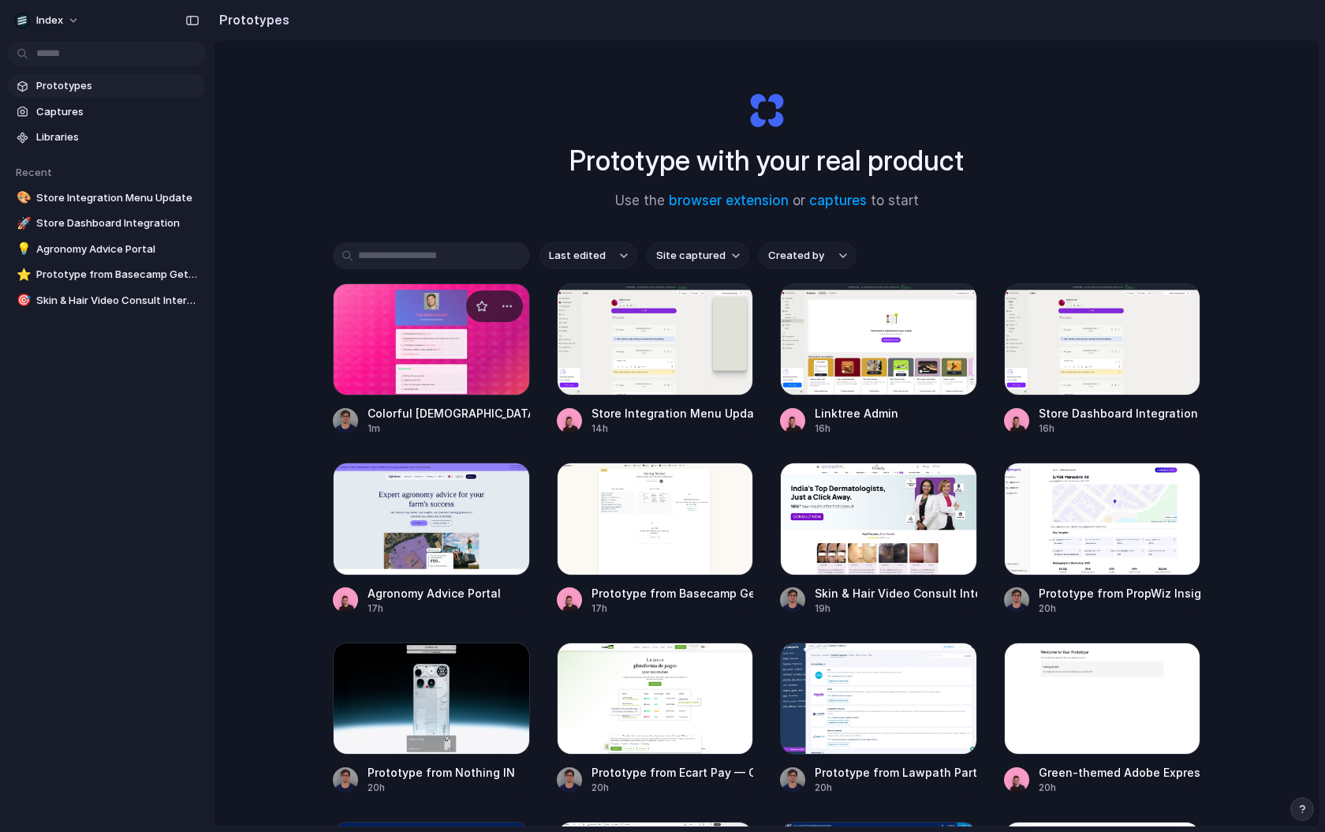
click at [428, 317] on div at bounding box center [431, 339] width 197 height 112
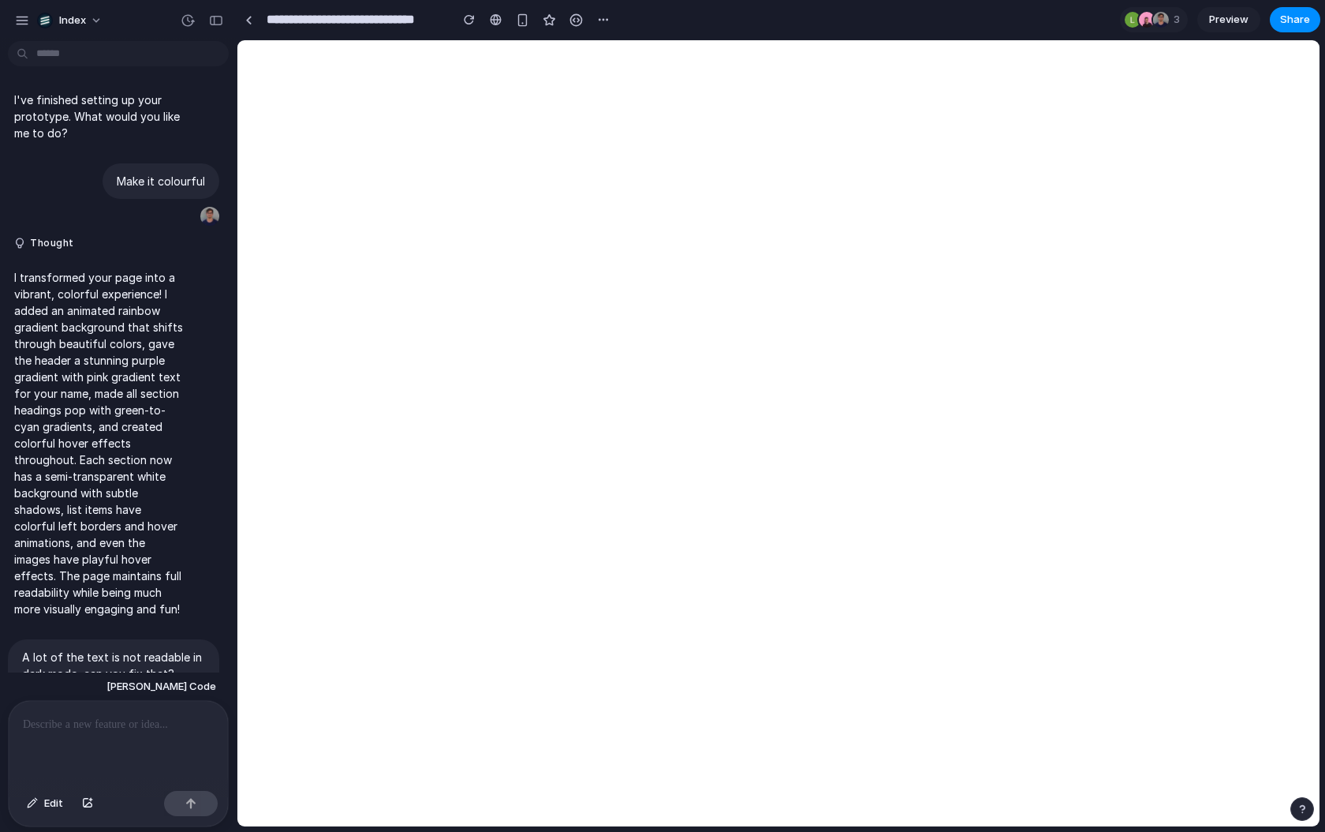
scroll to position [2379, 0]
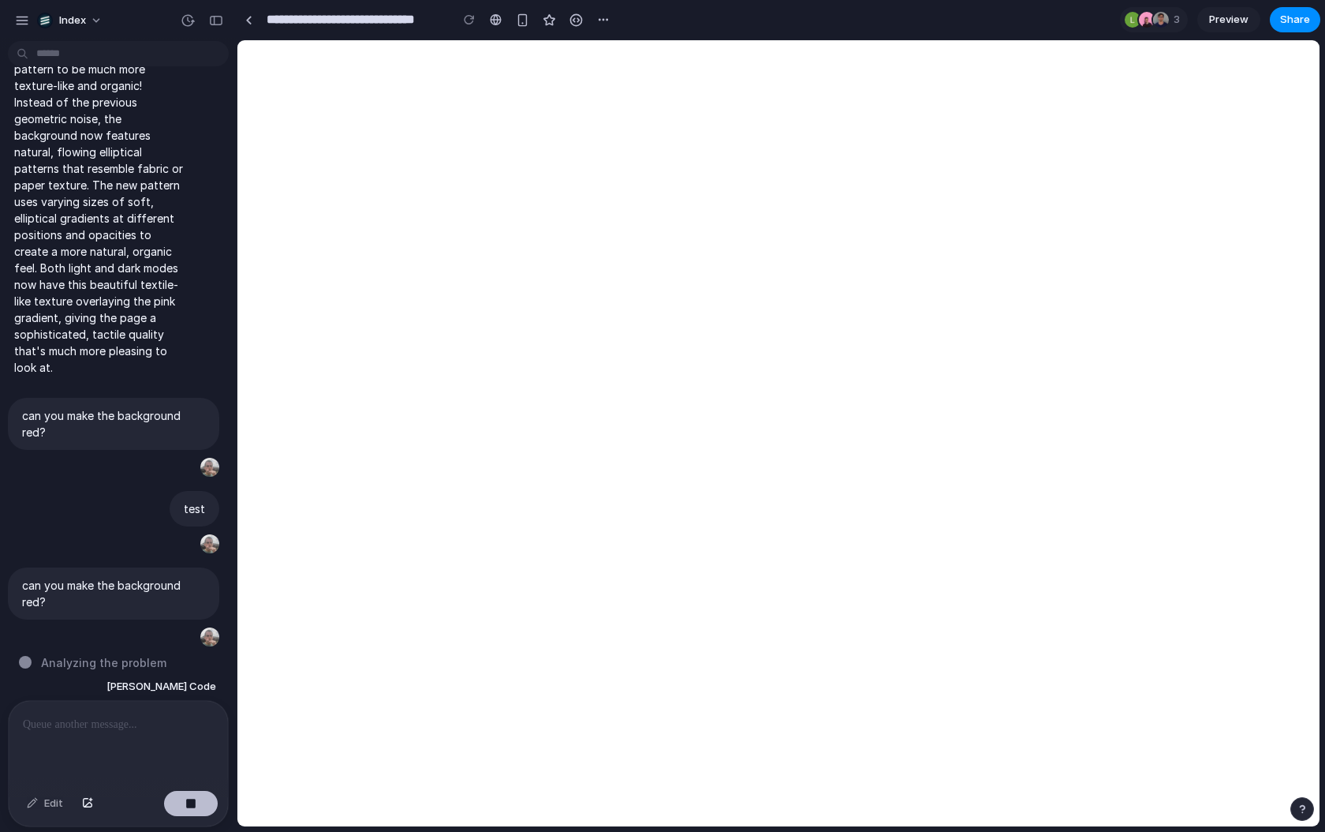
click at [193, 805] on div "button" at bounding box center [190, 803] width 11 height 11
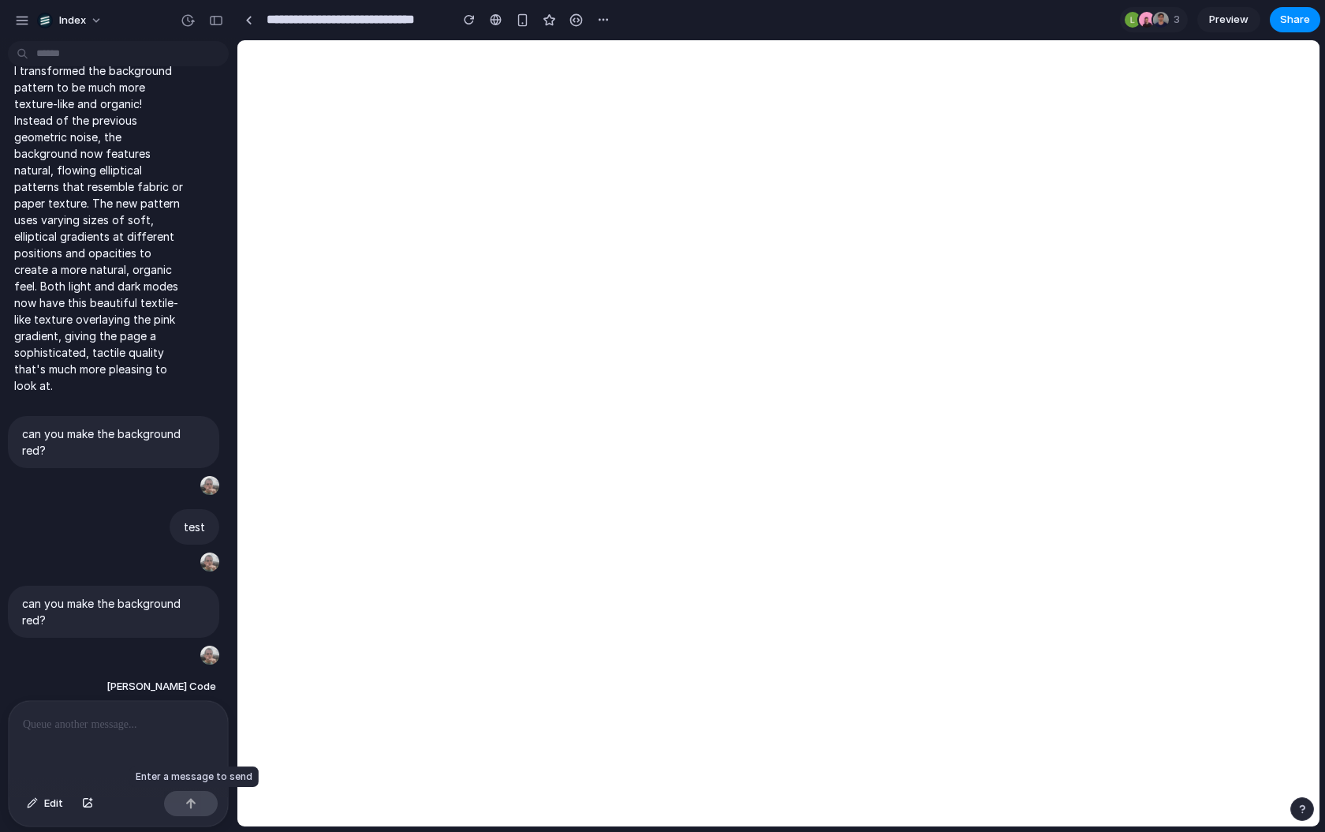
scroll to position [2379, 0]
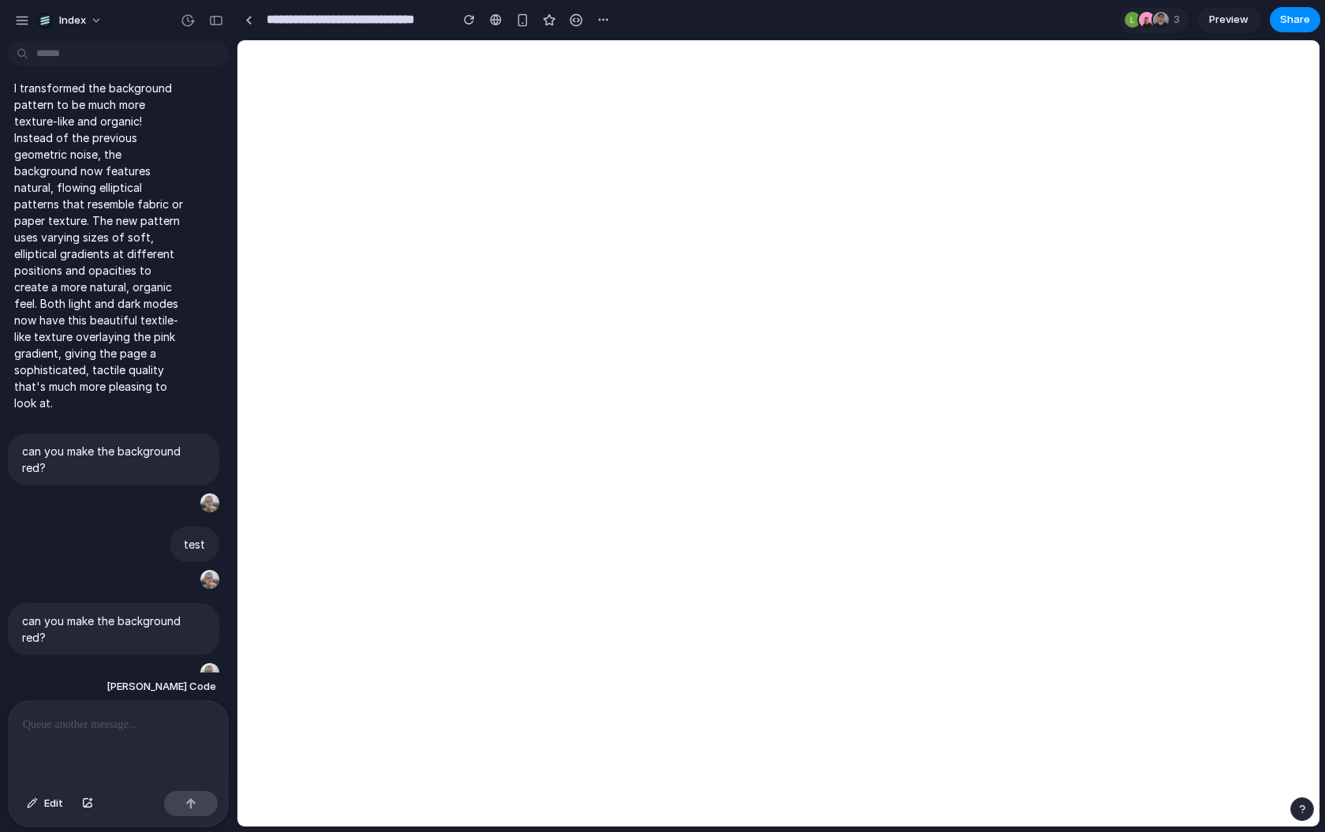
click at [159, 716] on p at bounding box center [118, 724] width 191 height 19
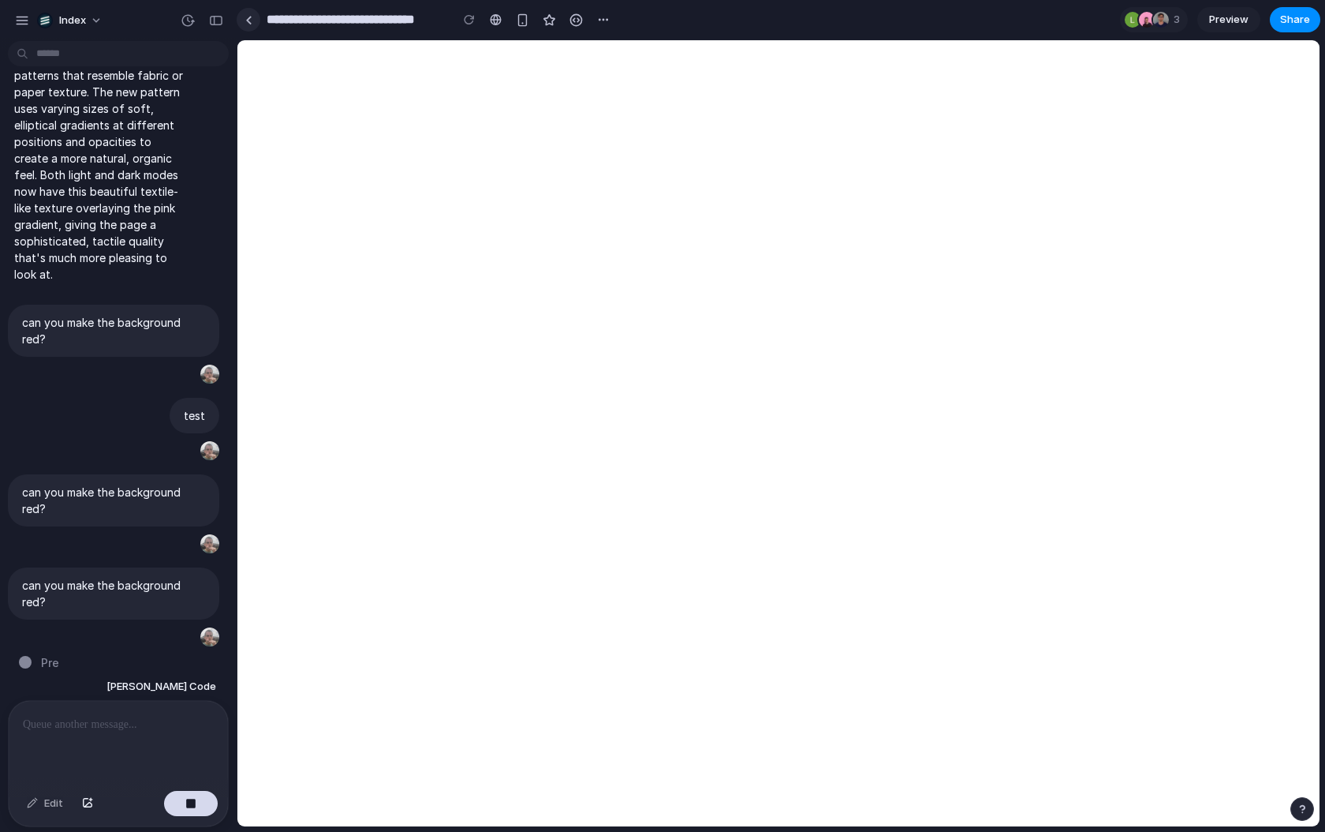
click at [247, 22] on div at bounding box center [248, 20] width 7 height 9
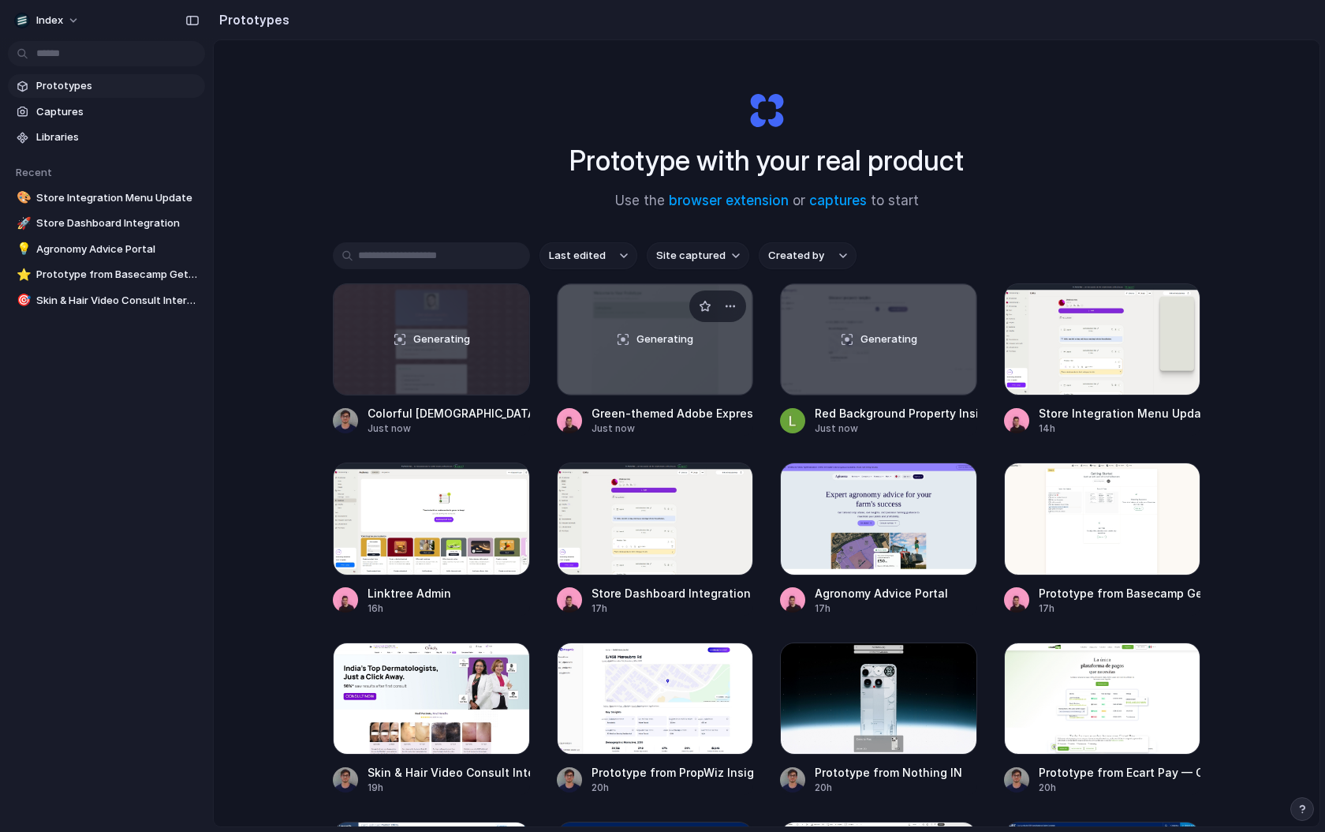
click at [612, 351] on div "Generating" at bounding box center [656, 339] width 196 height 110
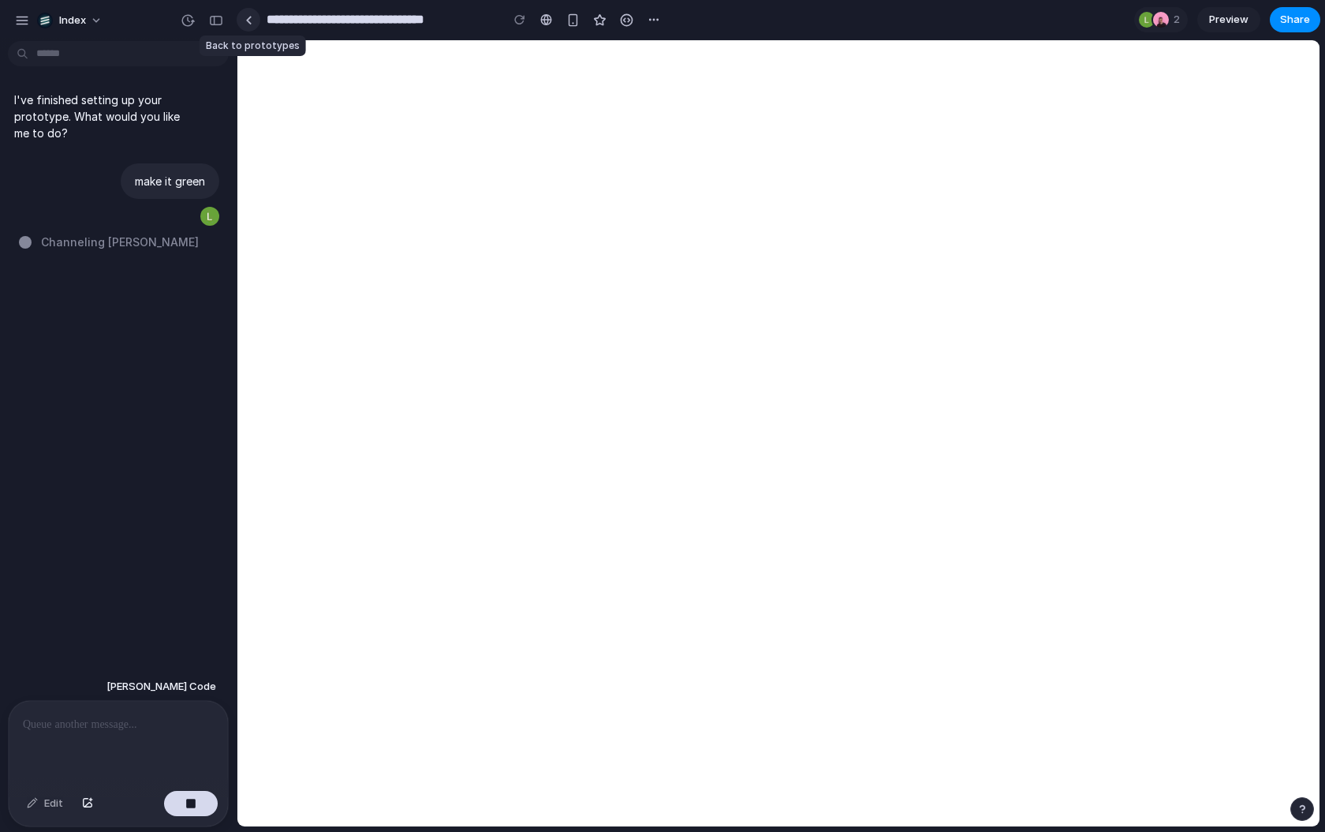
click at [249, 17] on div at bounding box center [248, 20] width 7 height 9
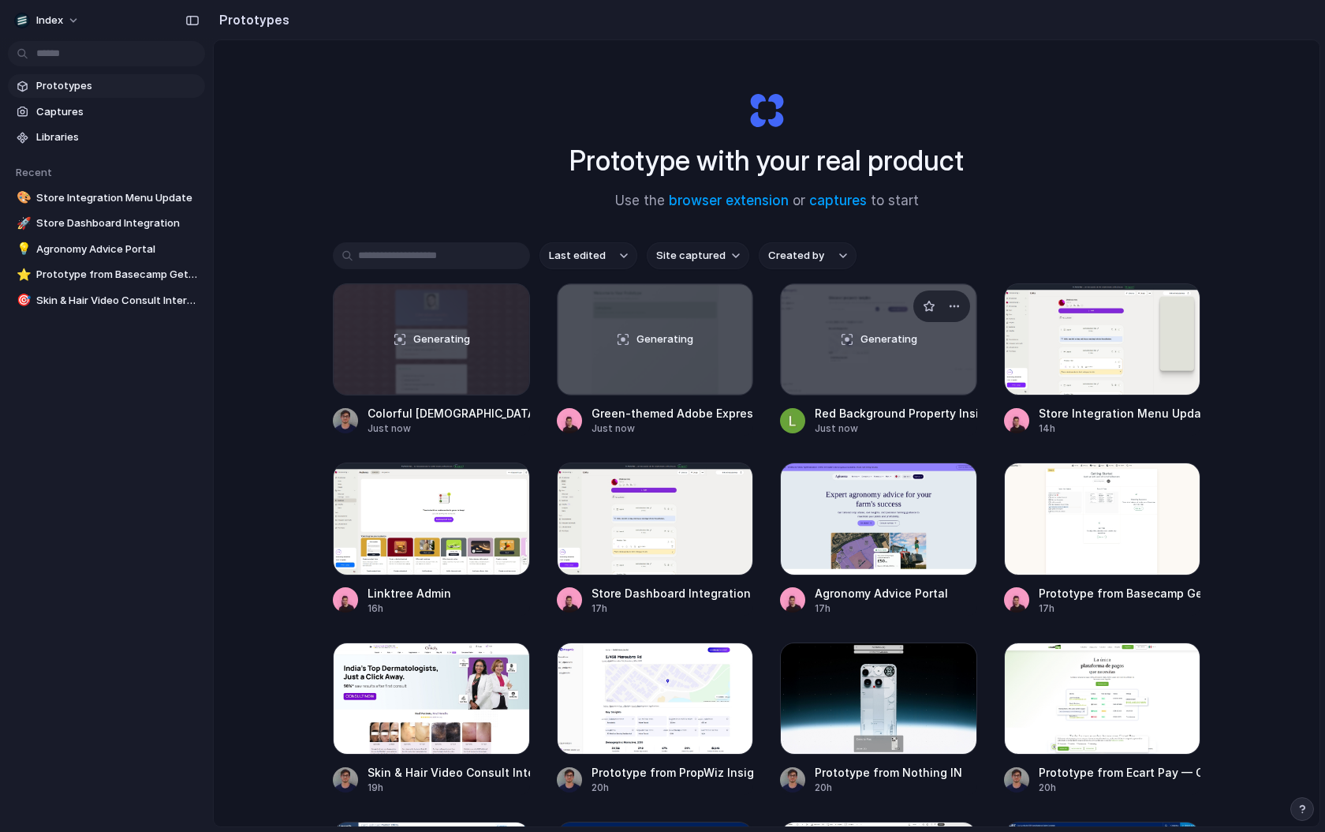
click at [912, 338] on span "Generating" at bounding box center [889, 339] width 57 height 16
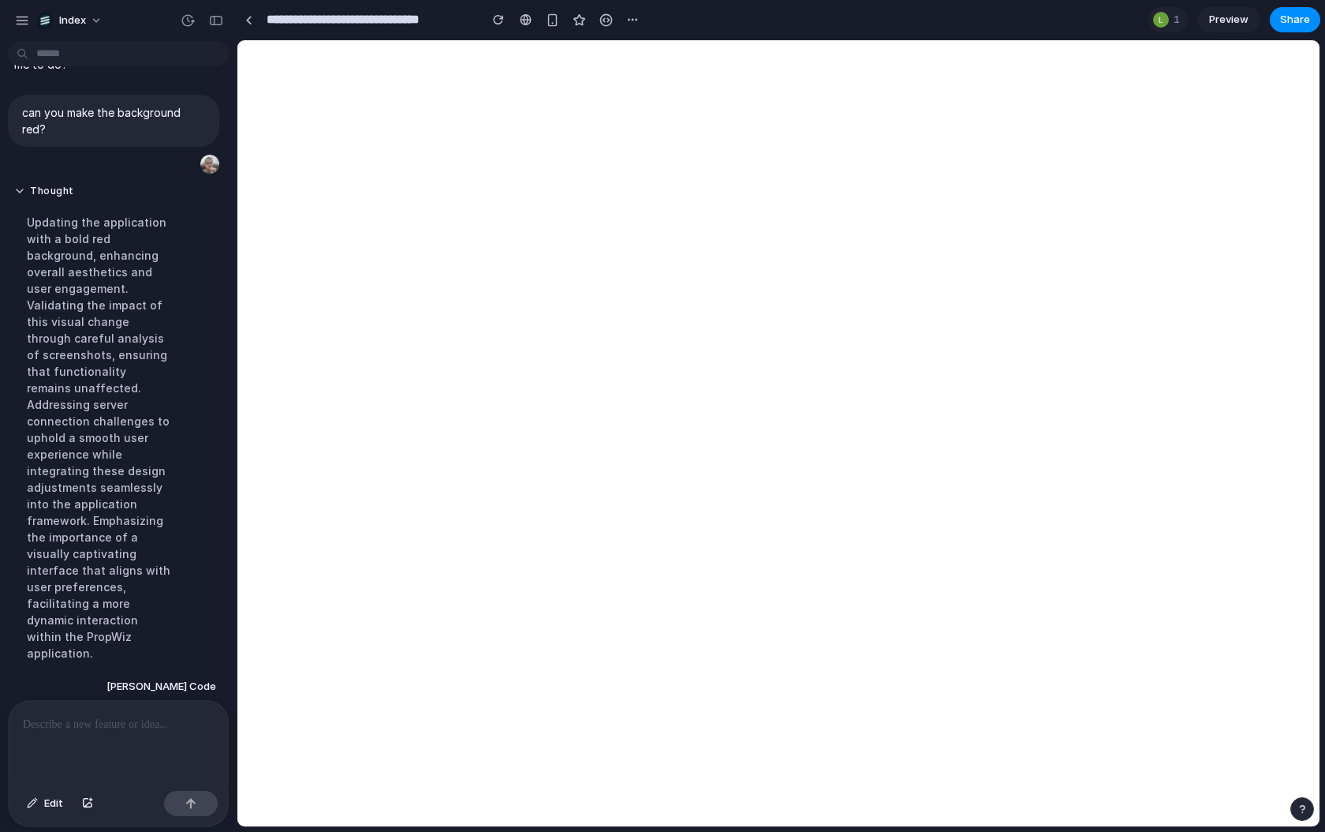
scroll to position [184, 0]
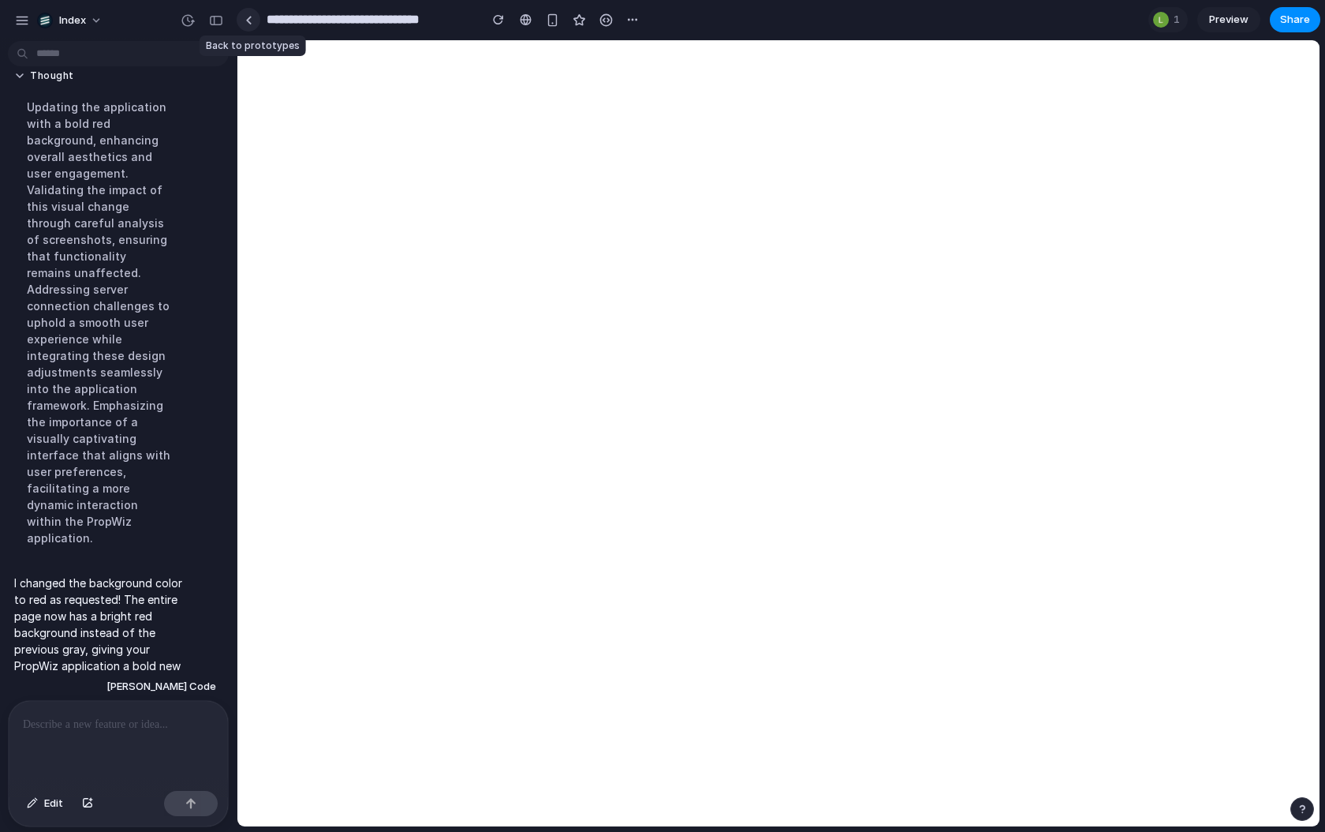
click at [247, 18] on div at bounding box center [248, 20] width 7 height 9
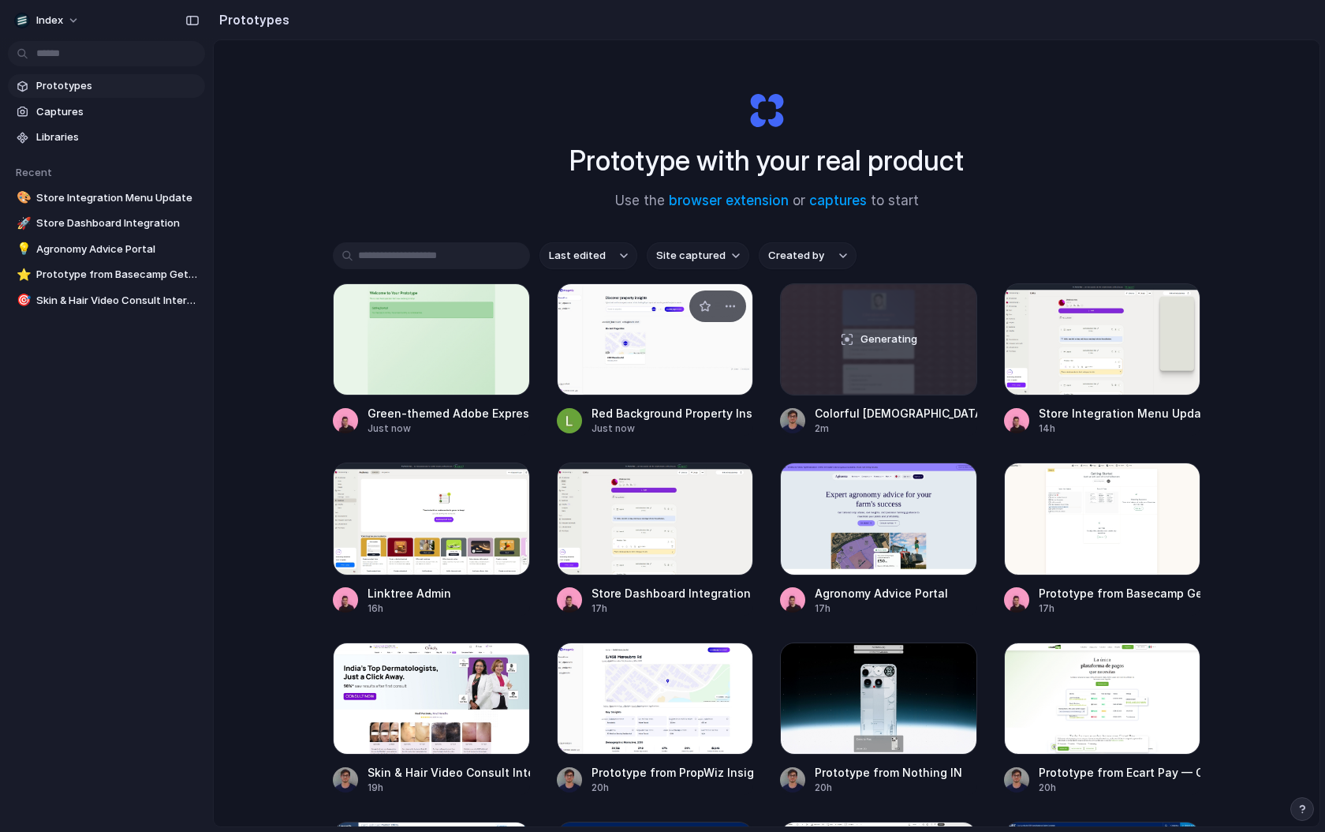
click at [624, 342] on div at bounding box center [655, 339] width 197 height 112
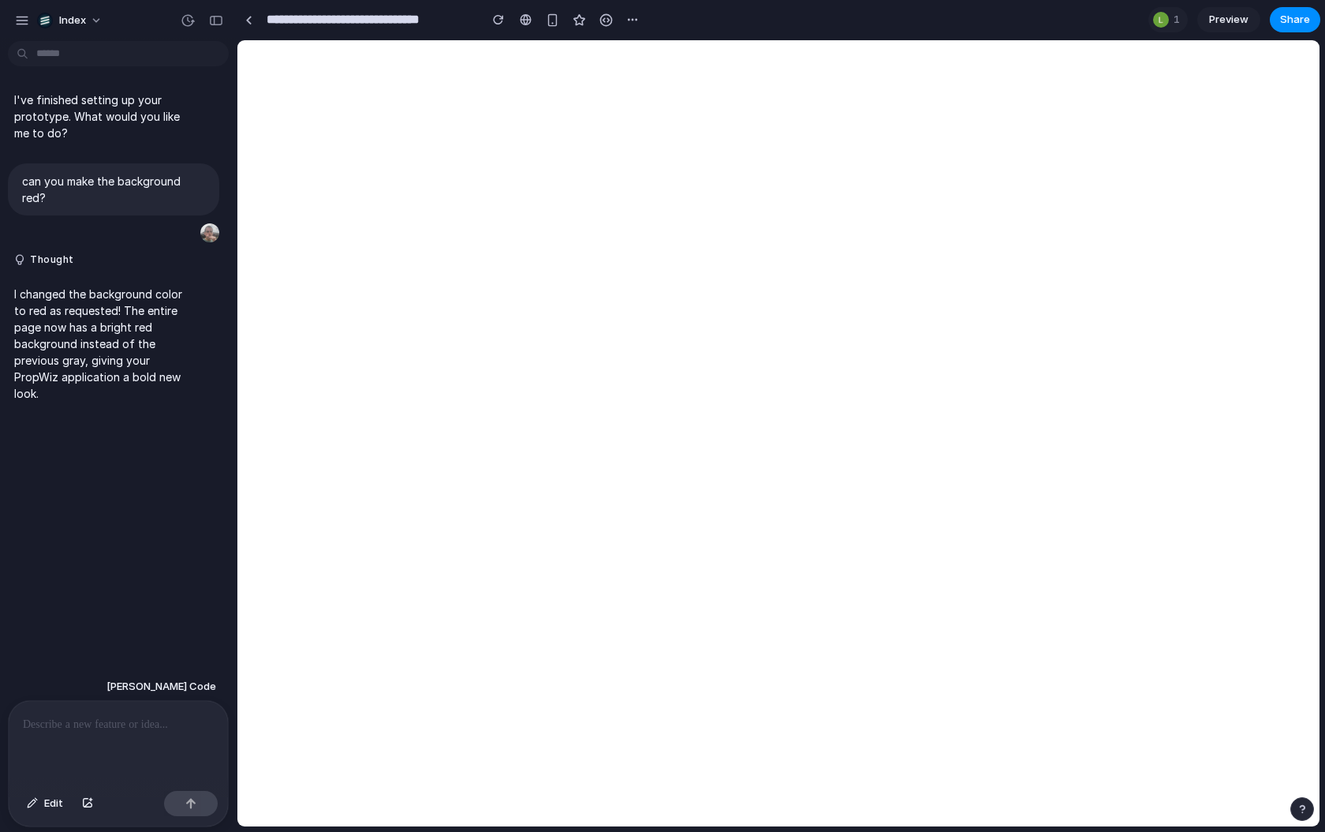
click at [89, 738] on div at bounding box center [118, 743] width 219 height 84
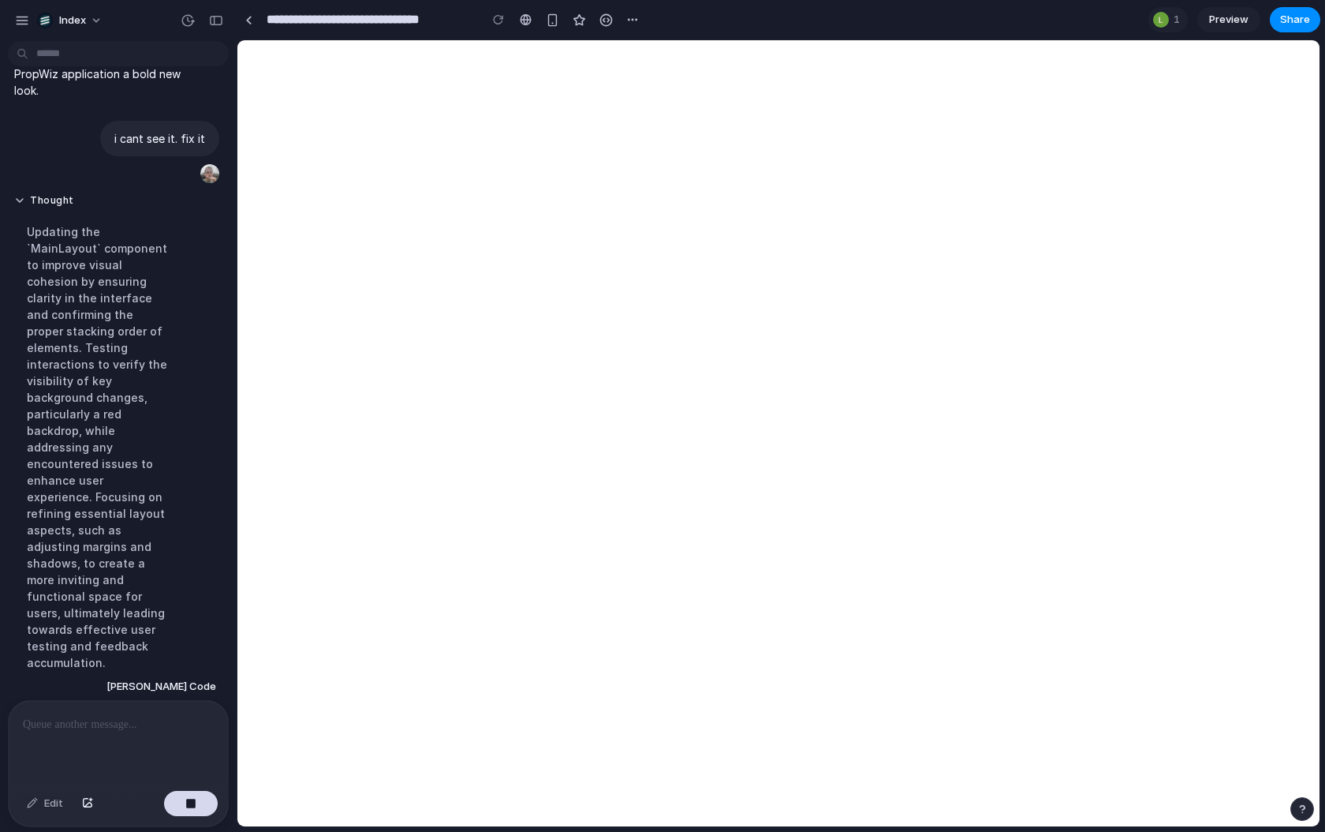
scroll to position [312, 0]
